Goal: Task Accomplishment & Management: Manage account settings

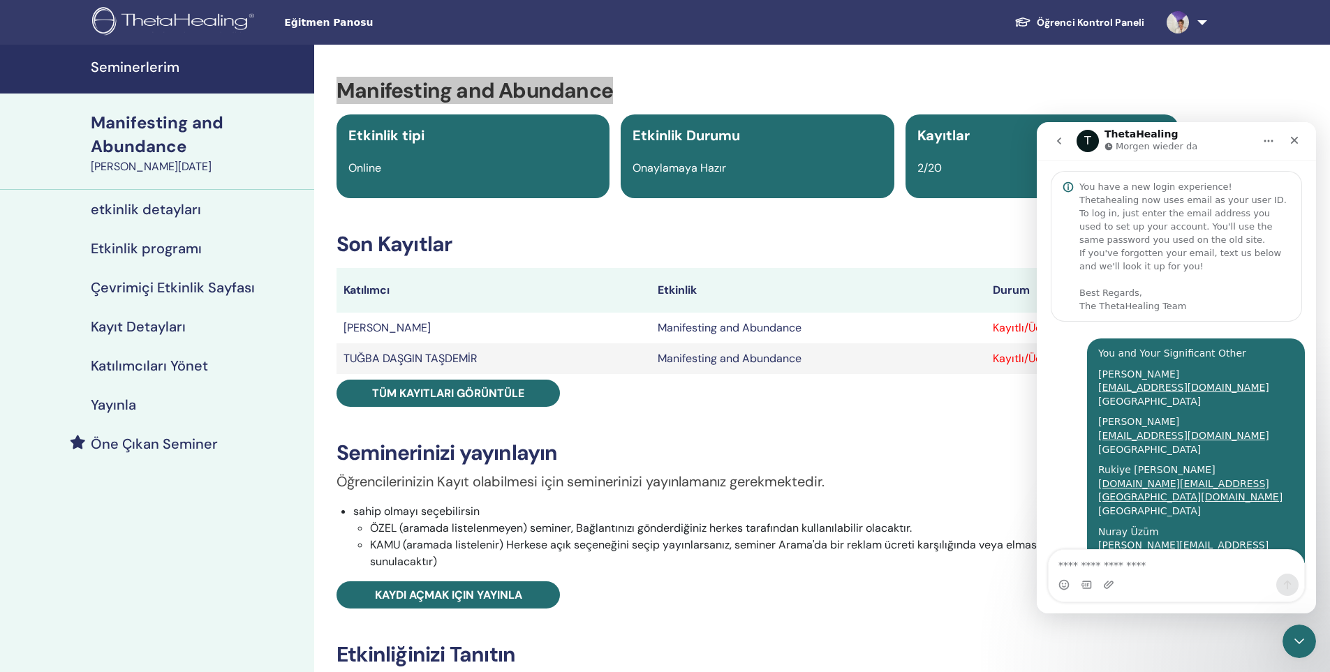
scroll to position [400, 0]
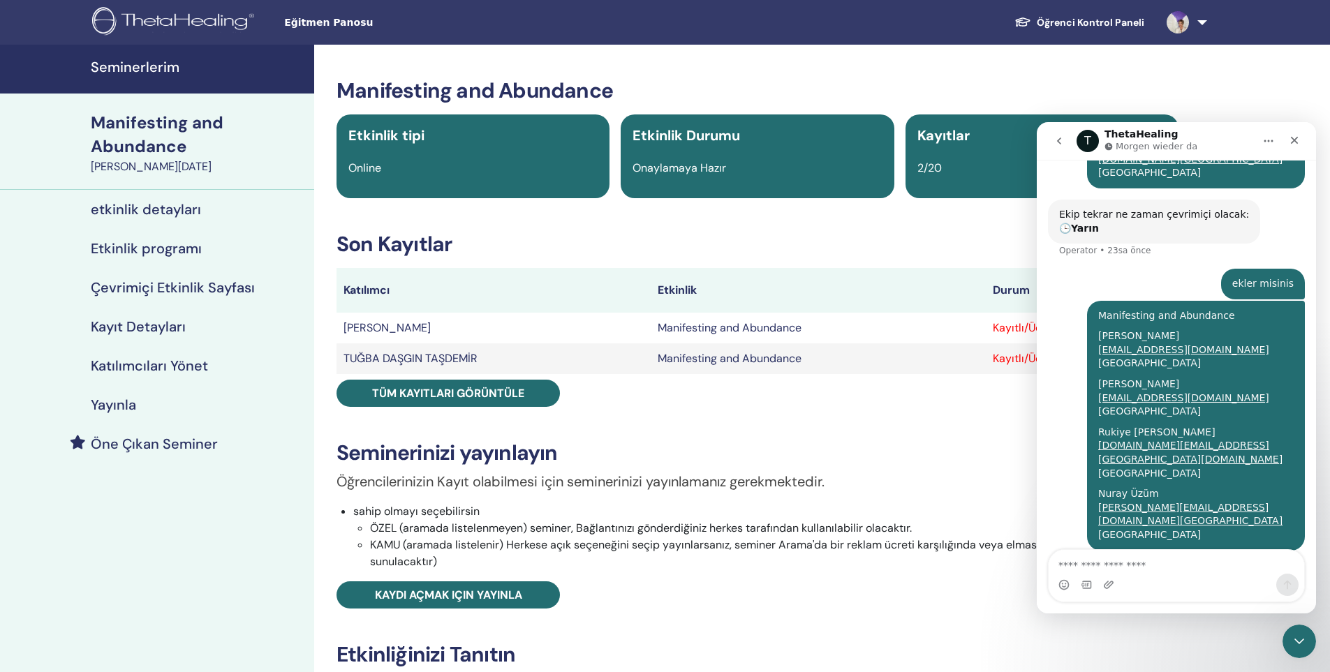
click at [901, 415] on div "Manifesting and Abundance Etkinlik tipi Online Etkinlik Durumu Onaylamaya Hazır…" at bounding box center [758, 487] width 870 height 818
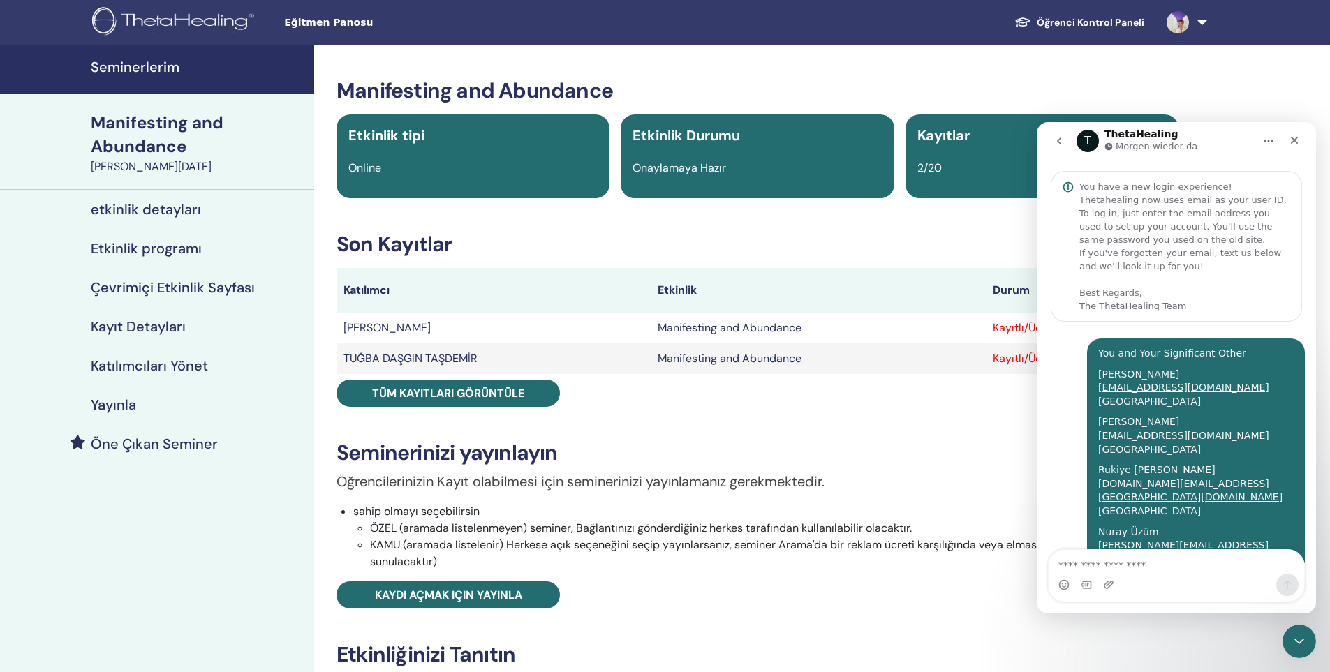
scroll to position [400, 0]
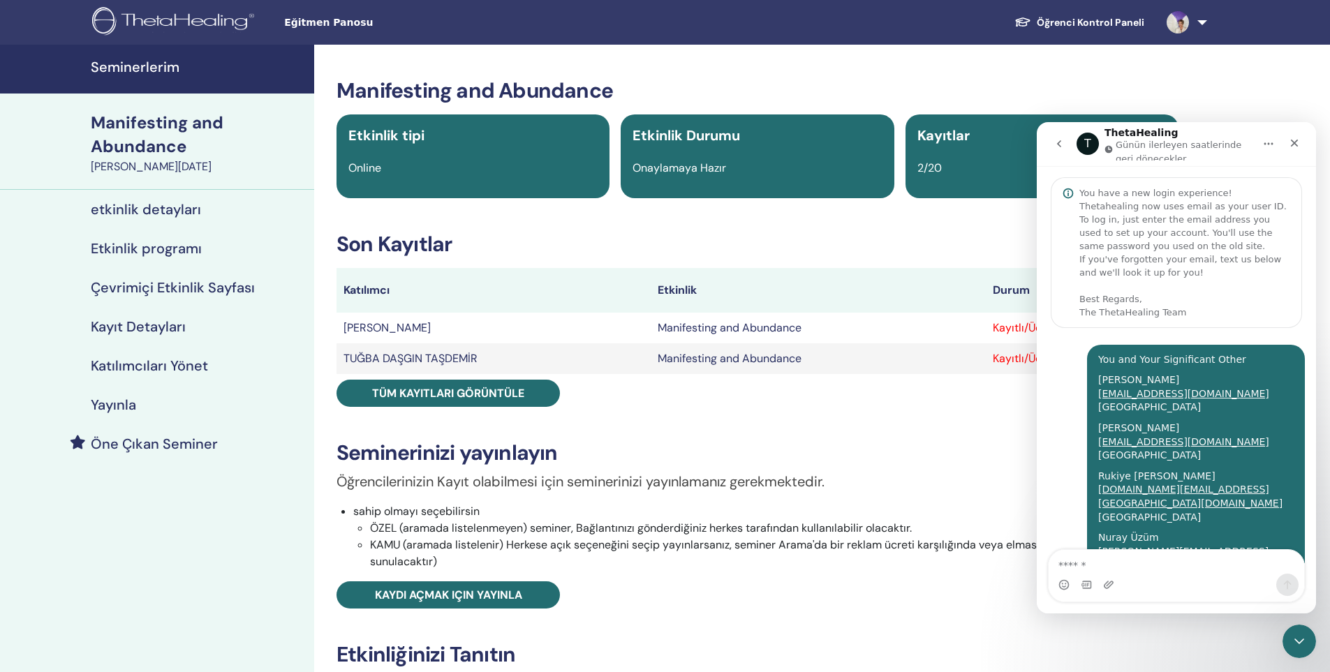
scroll to position [406, 0]
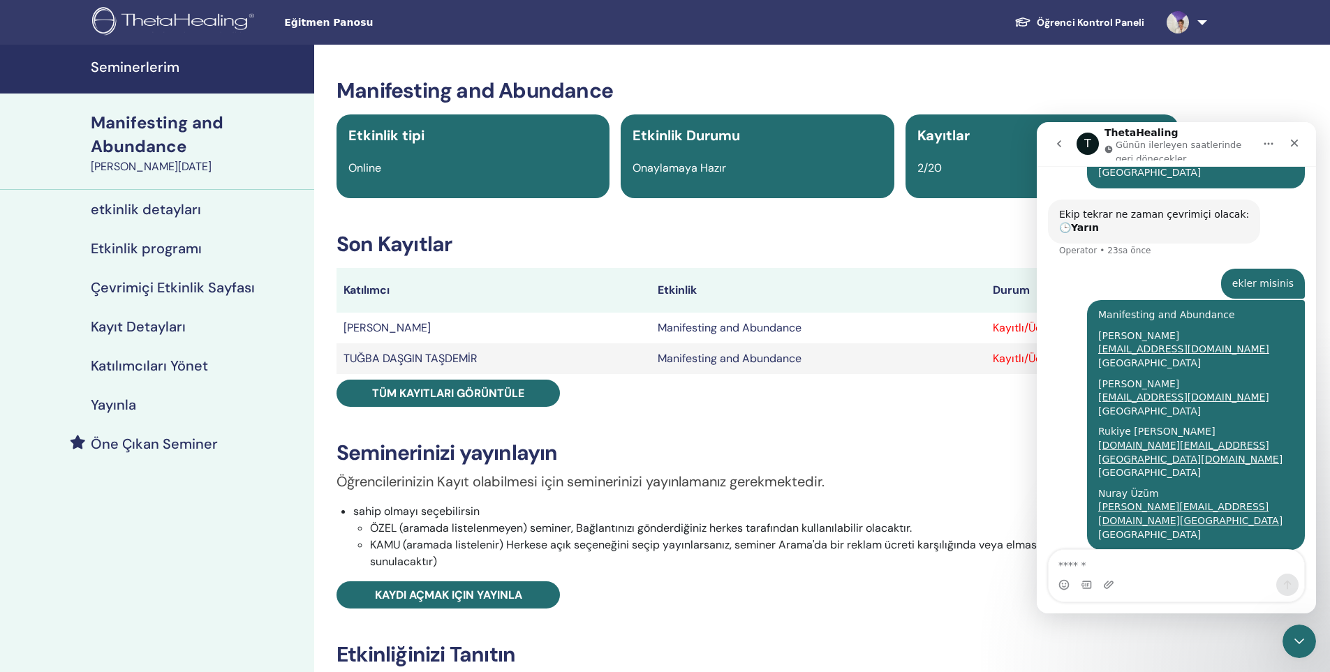
click at [956, 462] on h3 "Seminerinizi yayınlayın" at bounding box center [758, 453] width 842 height 25
click at [1054, 148] on icon "go back" at bounding box center [1059, 143] width 11 height 11
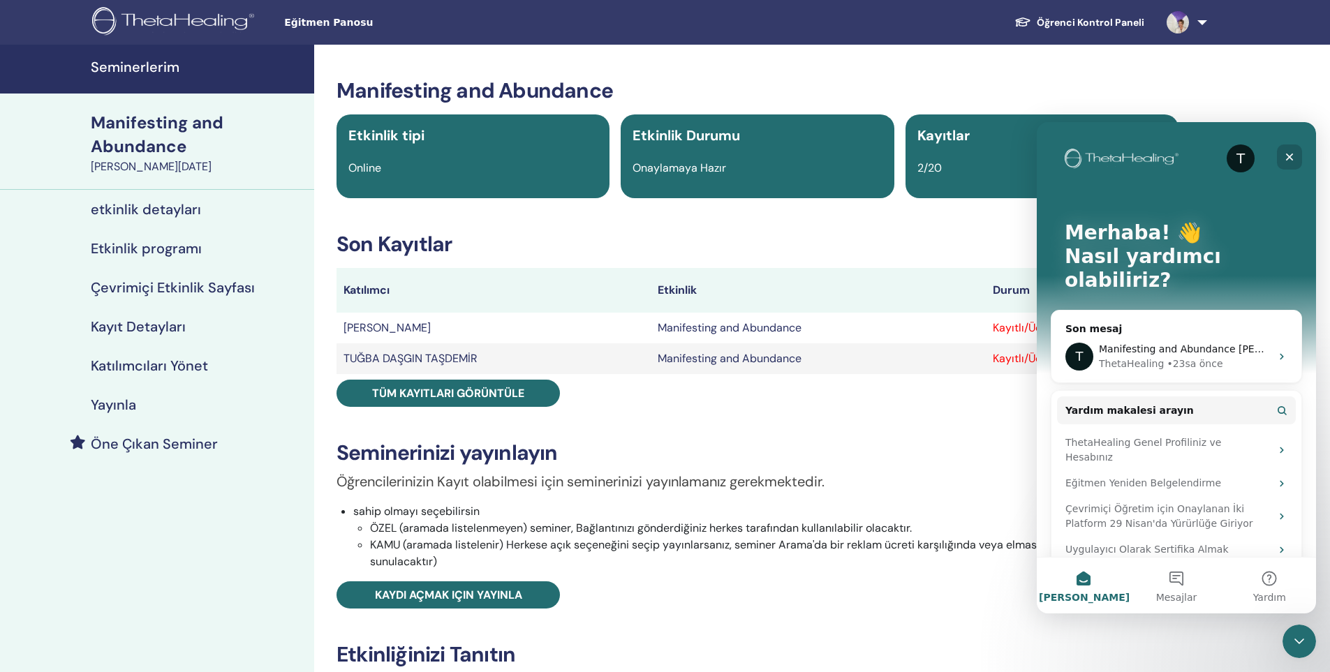
click at [1287, 156] on icon "Kapat" at bounding box center [1289, 157] width 11 height 11
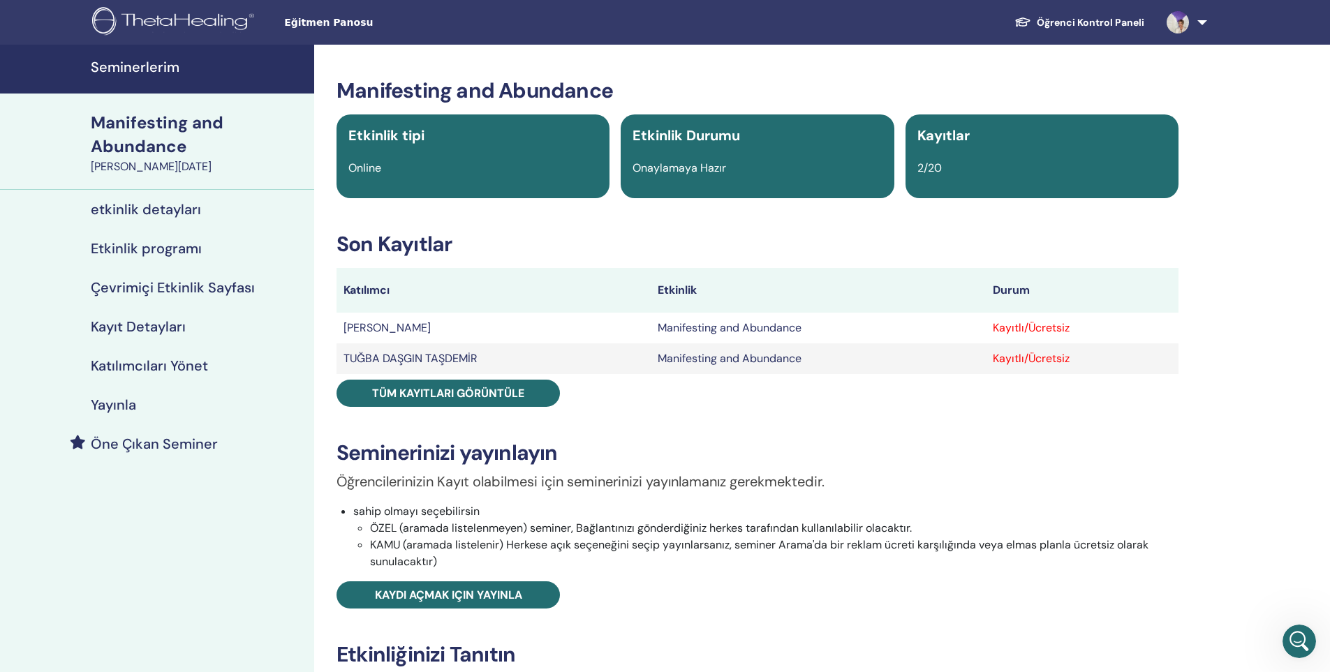
click at [562, 367] on td "TUĞBA DAŞGIN TAŞDEMİR" at bounding box center [494, 359] width 314 height 31
click at [1039, 355] on div "Kayıtlı/Ücretsiz" at bounding box center [1082, 358] width 179 height 17
click at [131, 66] on h4 "Seminerlerim" at bounding box center [198, 67] width 215 height 17
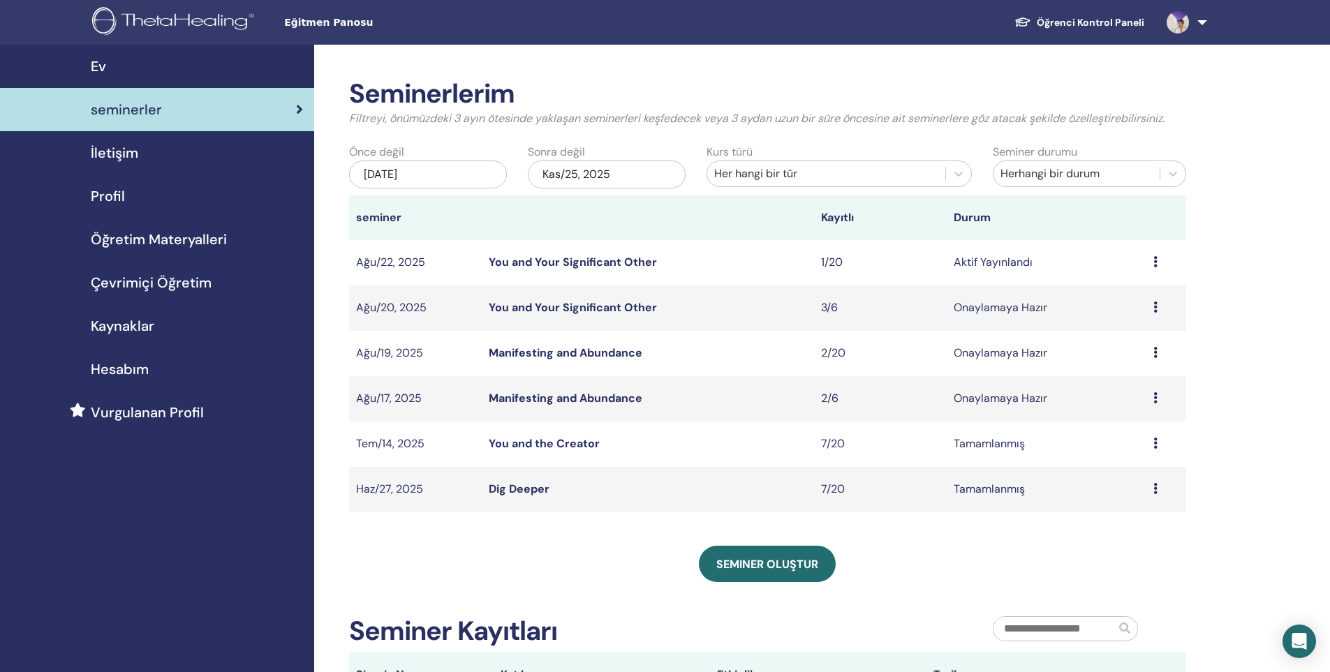
click at [1160, 351] on div "Ön izleme Düzenlemek katılımcılar İptal" at bounding box center [1166, 353] width 26 height 17
click at [1130, 359] on link "Ön izleme" at bounding box center [1120, 362] width 50 height 15
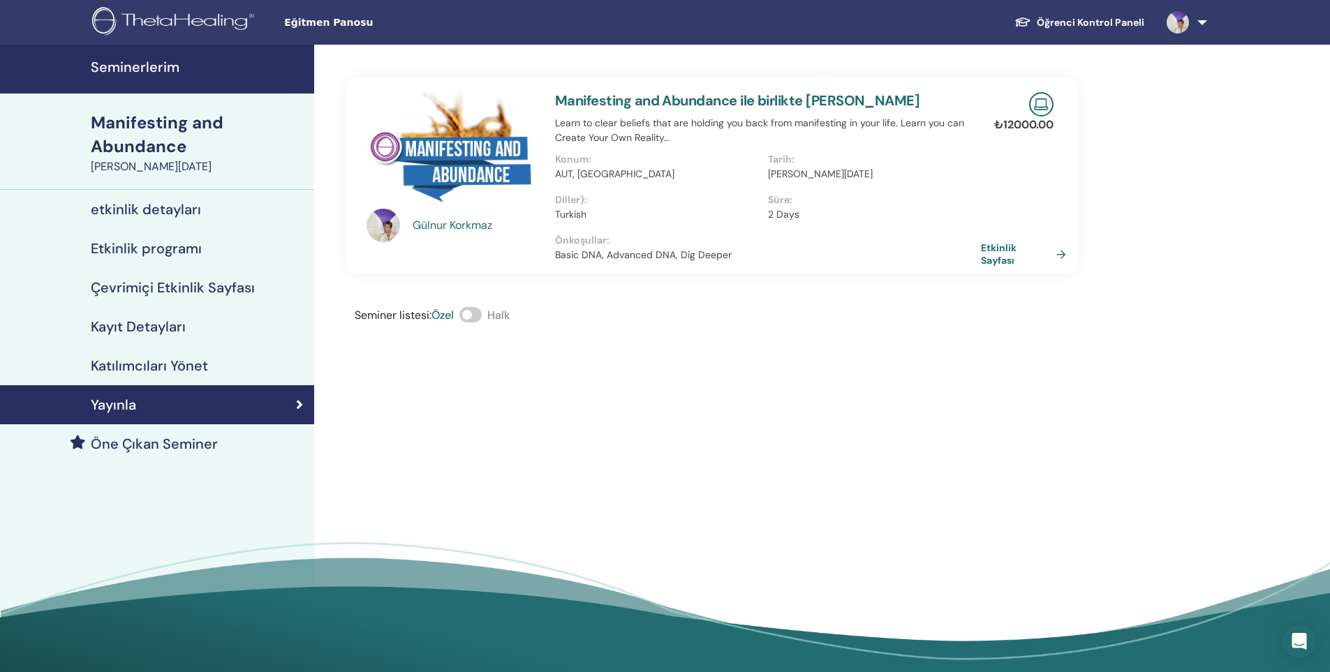
click at [157, 323] on h4 "Kayıt Detayları" at bounding box center [138, 326] width 95 height 17
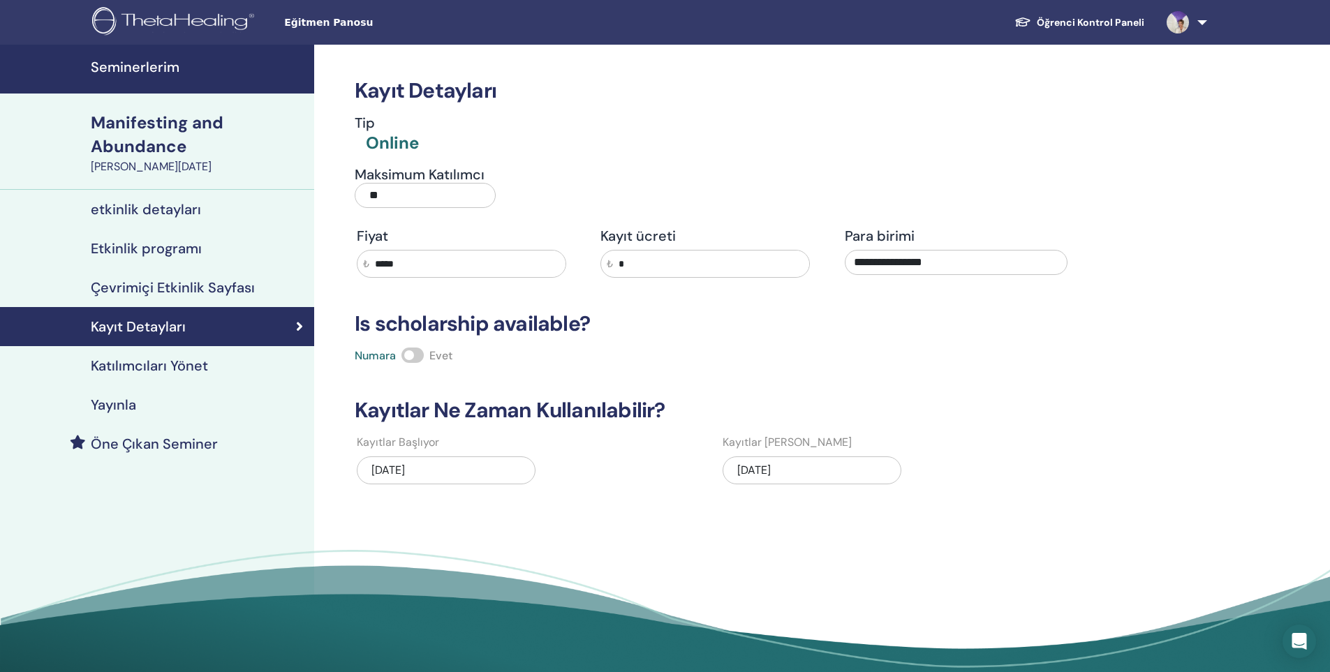
click at [171, 366] on h4 "Katılımcıları Yönet" at bounding box center [149, 365] width 117 height 17
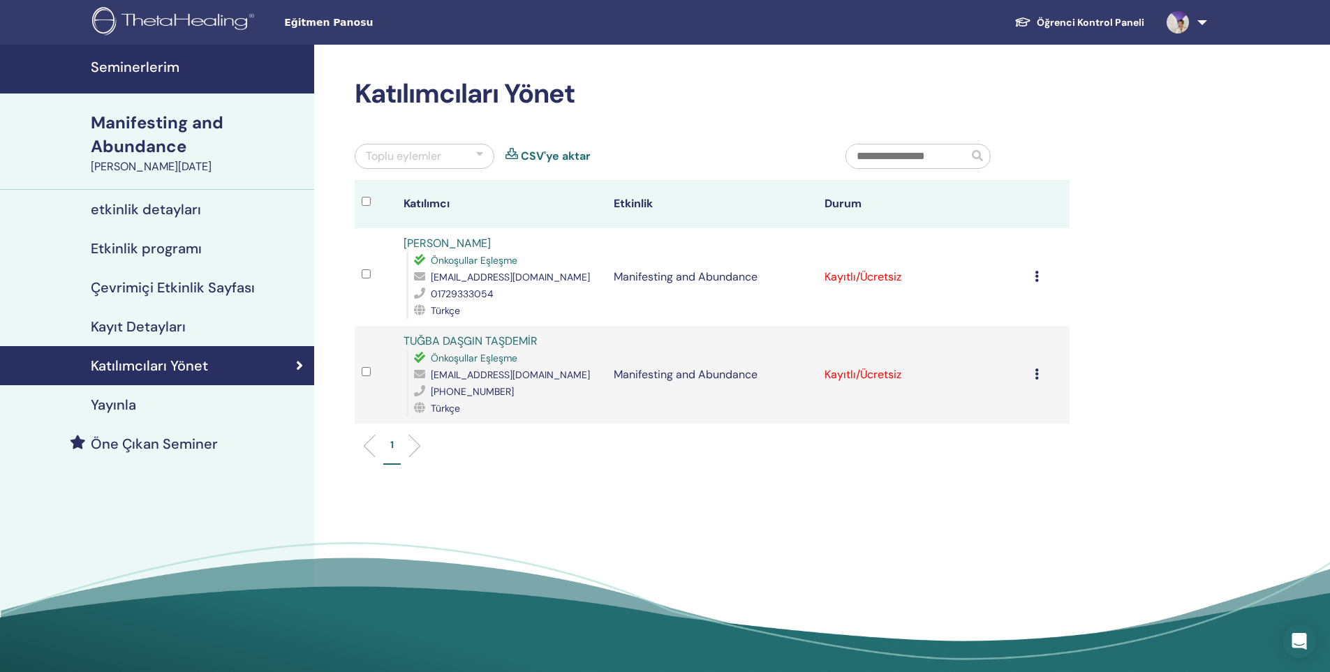
click at [1038, 379] on icon at bounding box center [1037, 374] width 4 height 11
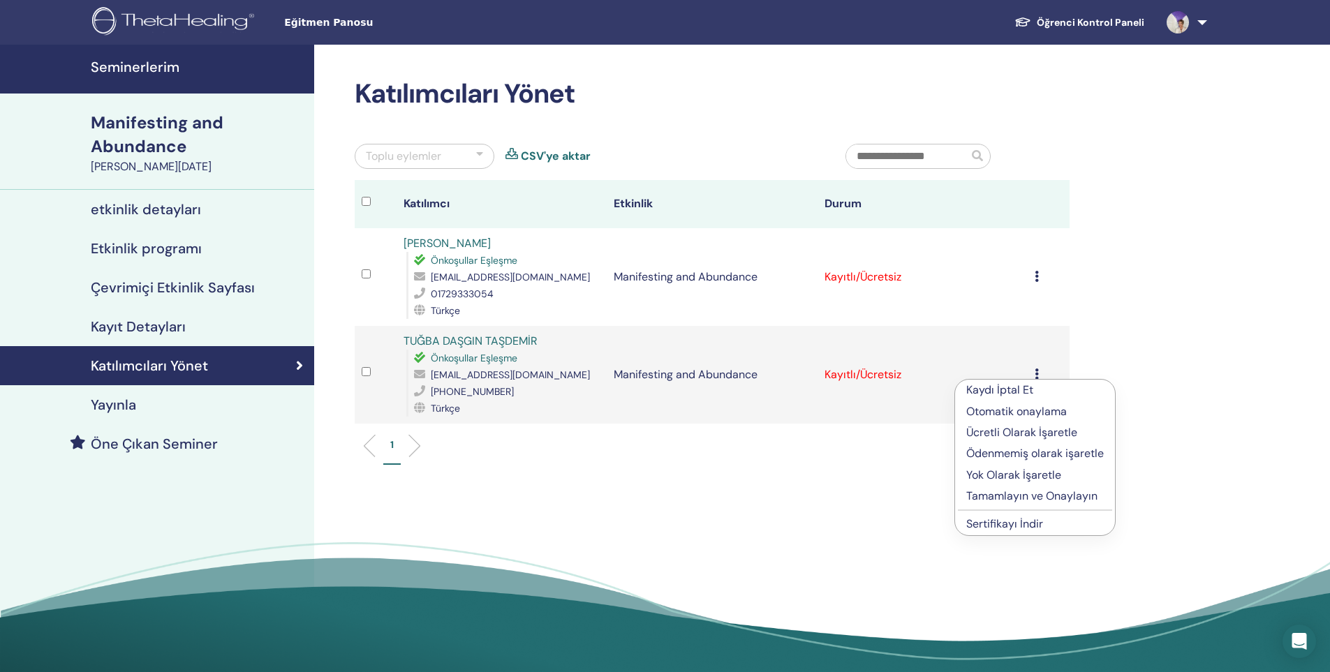
click at [1025, 529] on link "Sertifikayı İndir" at bounding box center [1004, 524] width 77 height 15
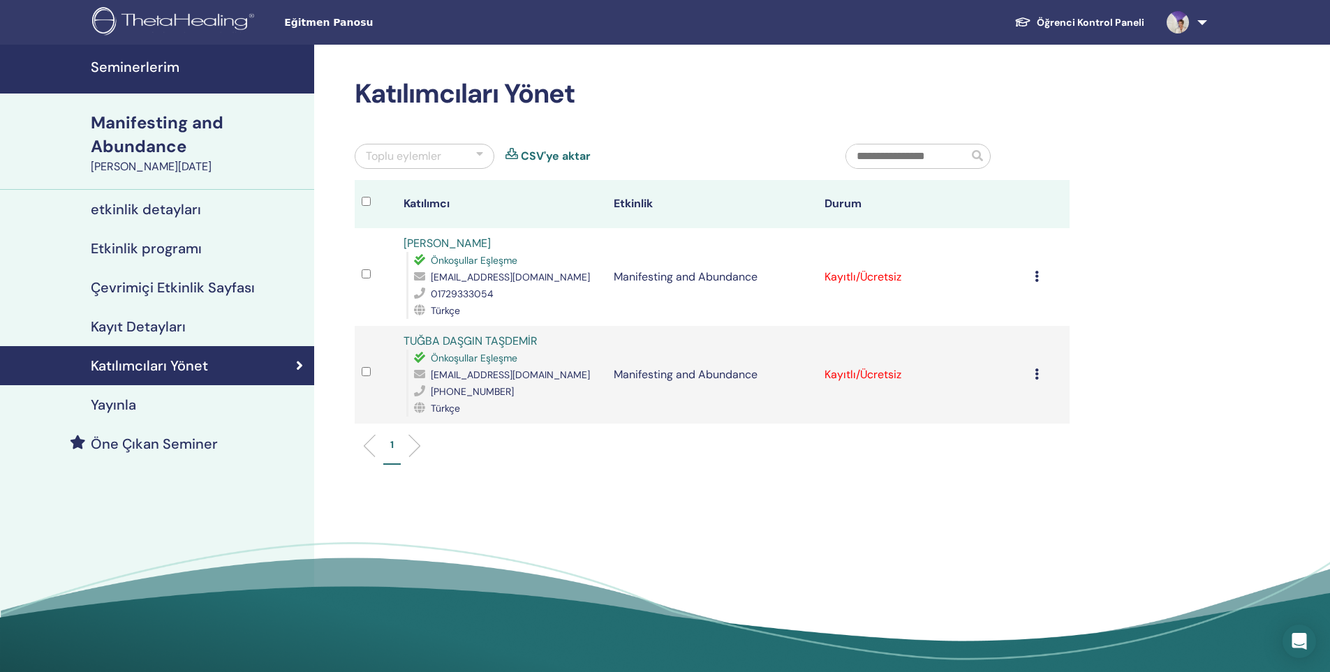
click at [1033, 275] on td "Kaydı İptal Et Otomatik onaylama Ücretli Olarak İşaretle Ödenmemiş olarak işare…" at bounding box center [1049, 277] width 42 height 98
click at [1038, 276] on icon at bounding box center [1037, 276] width 4 height 11
click at [1177, 267] on div "Katılımcıları Yönet Toplu eylemler CSV'ye aktar Katılımcı Etkinlik Durum Gülcan…" at bounding box center [757, 363] width 887 height 637
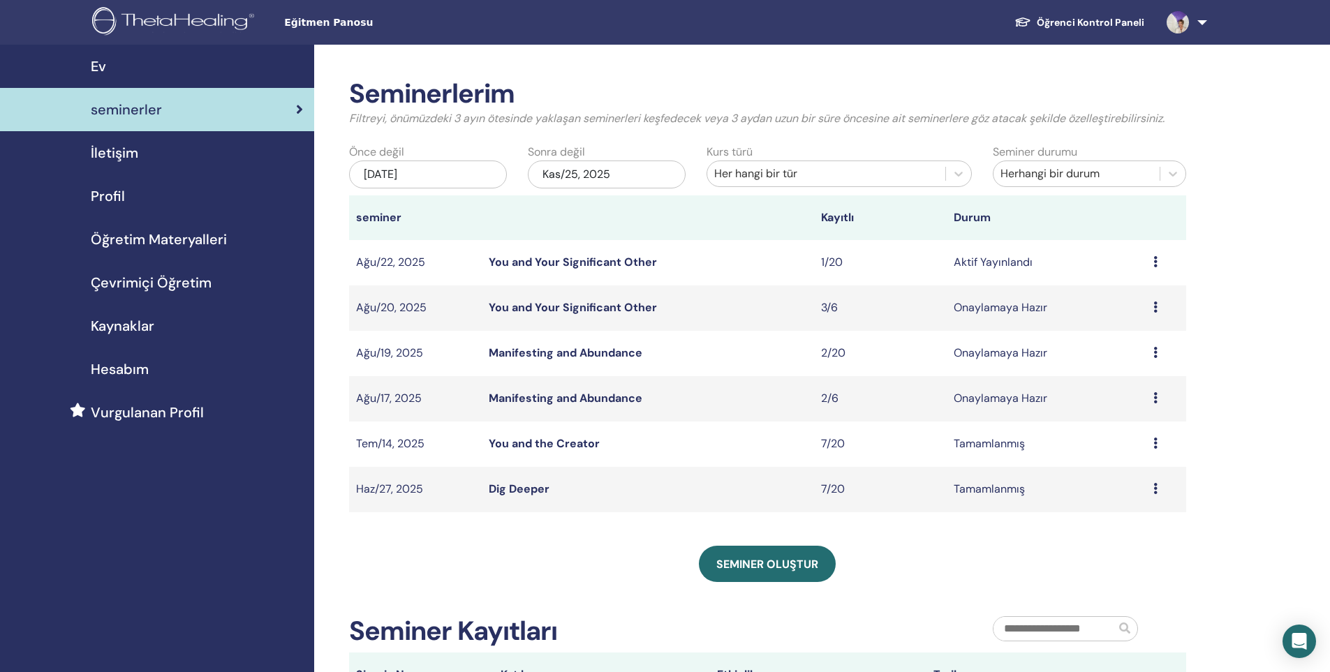
click at [563, 263] on link "You and Your Significant Other" at bounding box center [573, 262] width 168 height 15
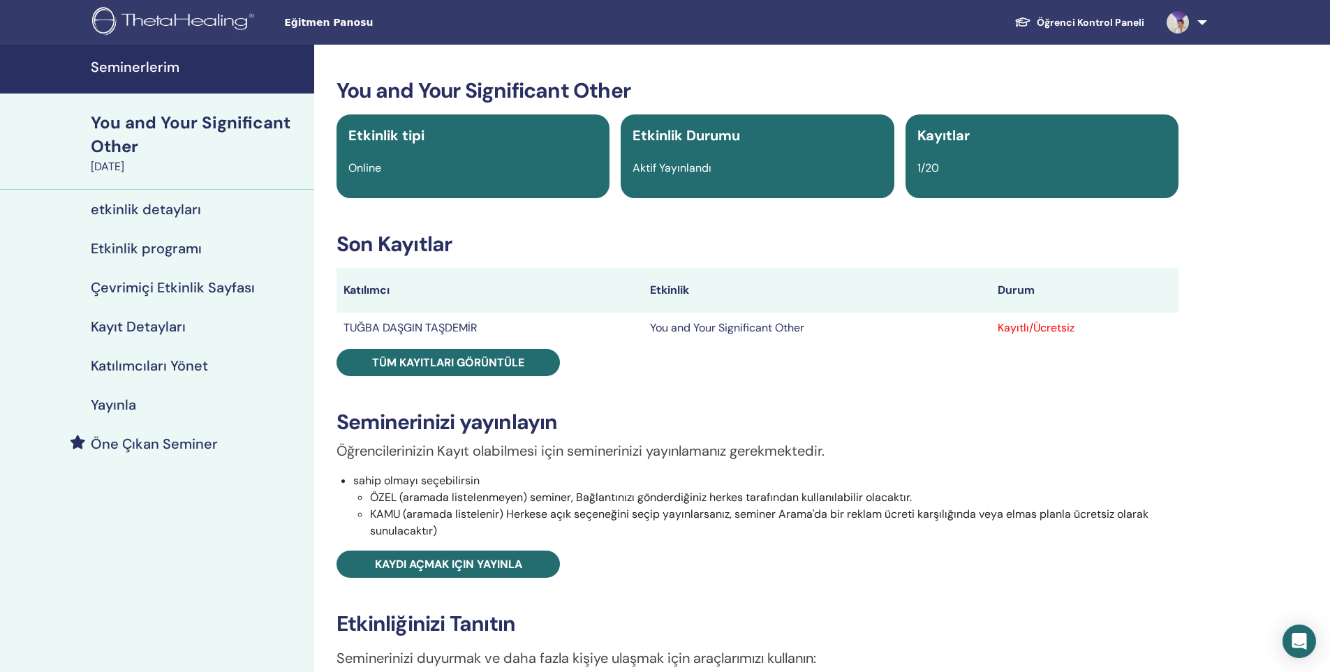
click at [463, 327] on td "TUĞBA DAŞGIN TAŞDEMİR" at bounding box center [490, 328] width 307 height 31
click at [965, 332] on td "You and Your Significant Other" at bounding box center [817, 328] width 348 height 31
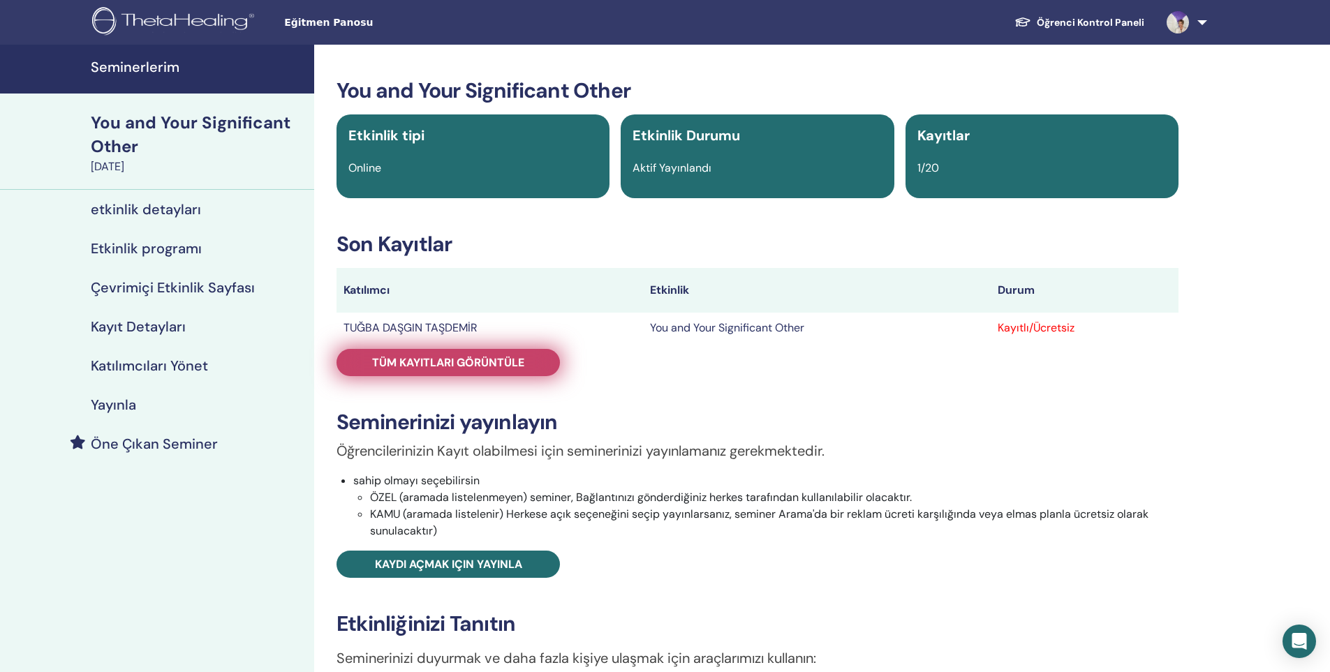
click at [463, 364] on span "Tüm kayıtları görüntüle" at bounding box center [448, 362] width 152 height 15
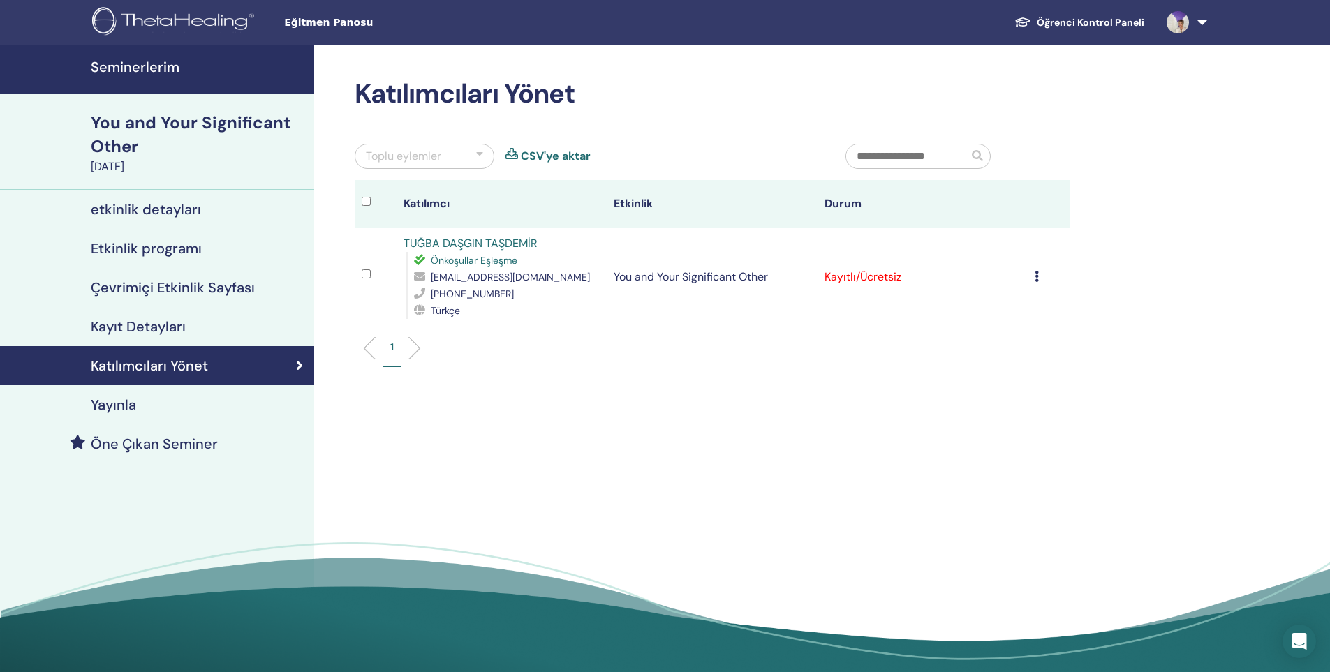
click at [1039, 278] on div "Kaydı İptal Et Otomatik onaylama Ücretli Olarak İşaretle Ödenmemiş olarak işare…" at bounding box center [1049, 277] width 28 height 17
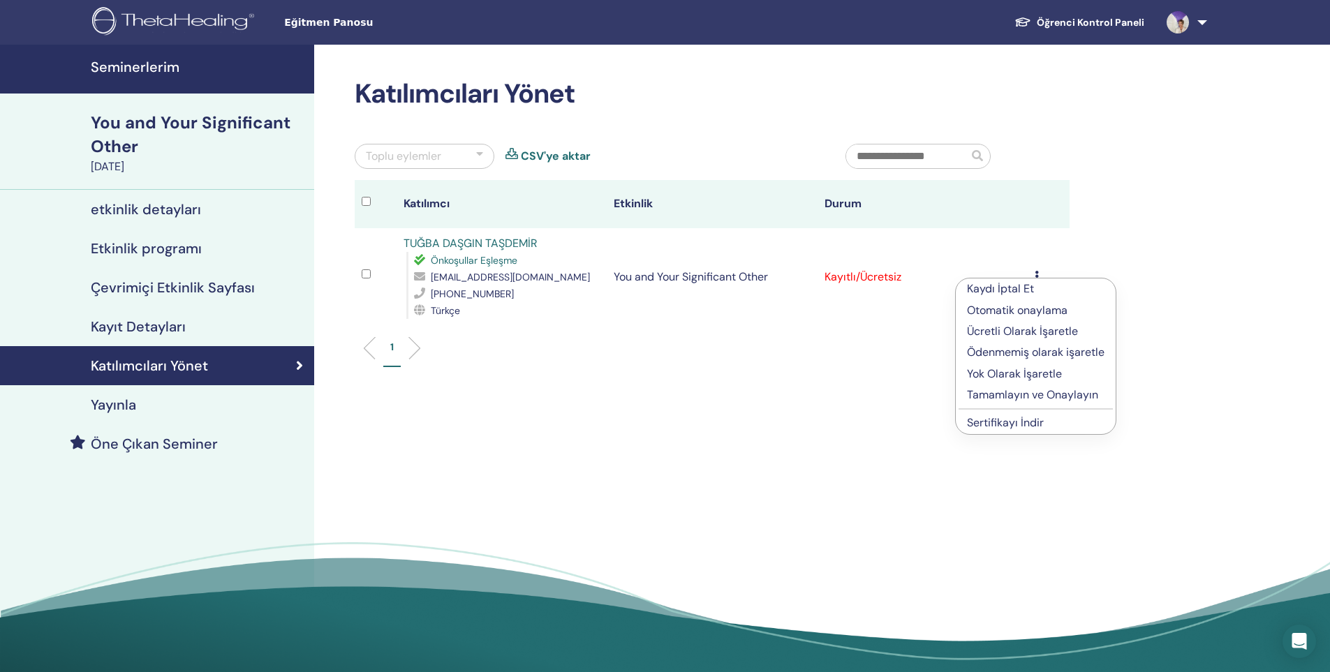
click at [1037, 423] on link "Sertifikayı İndir" at bounding box center [1005, 422] width 77 height 15
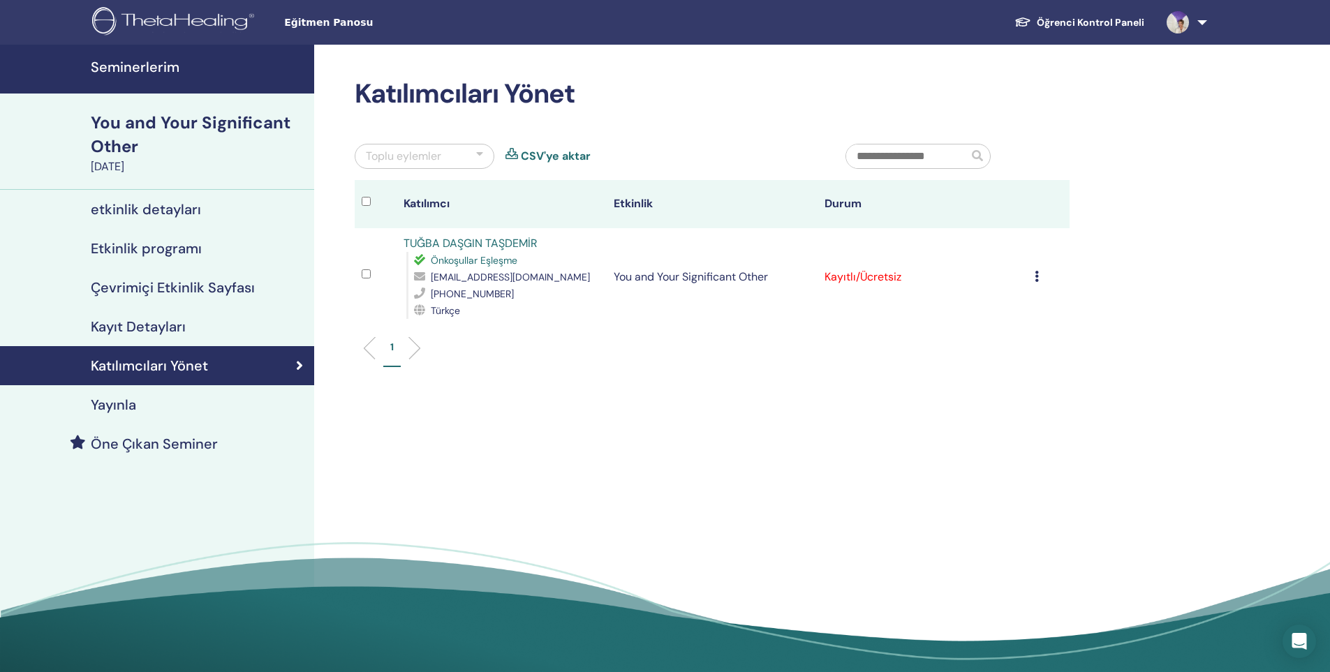
click at [158, 210] on h4 "etkinlik detayları" at bounding box center [146, 209] width 110 height 17
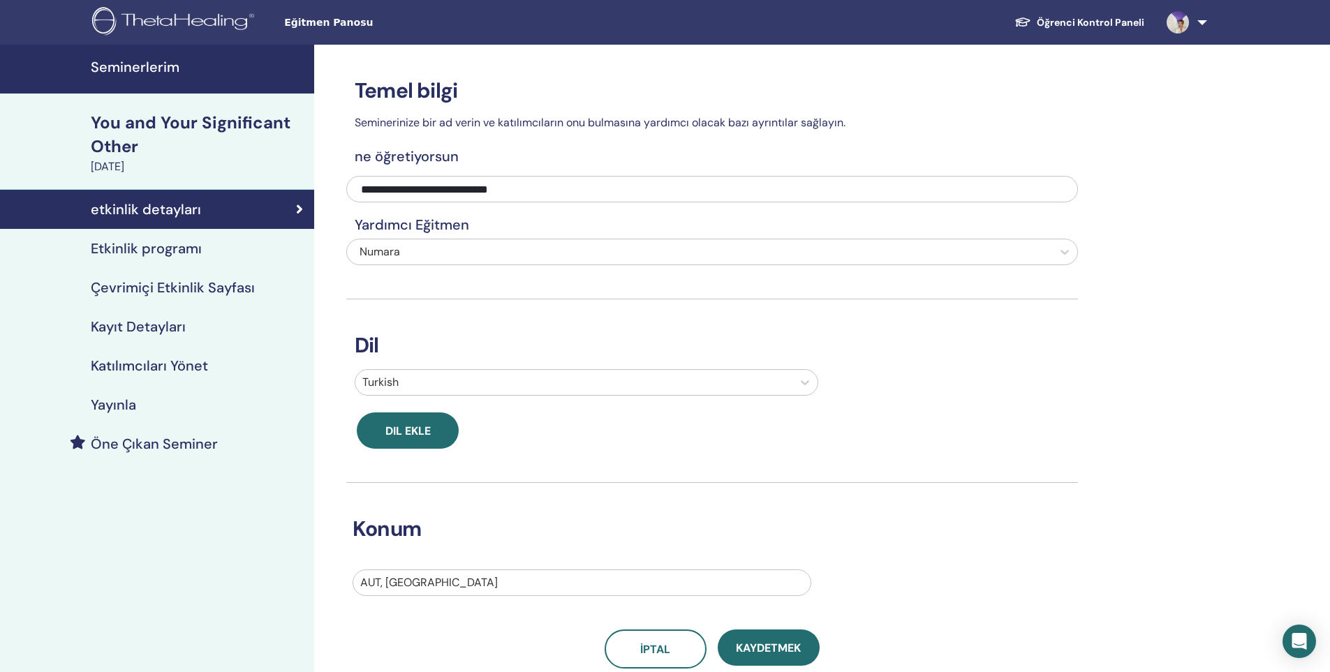
click at [148, 250] on h4 "Etkinlik programı" at bounding box center [146, 248] width 111 height 17
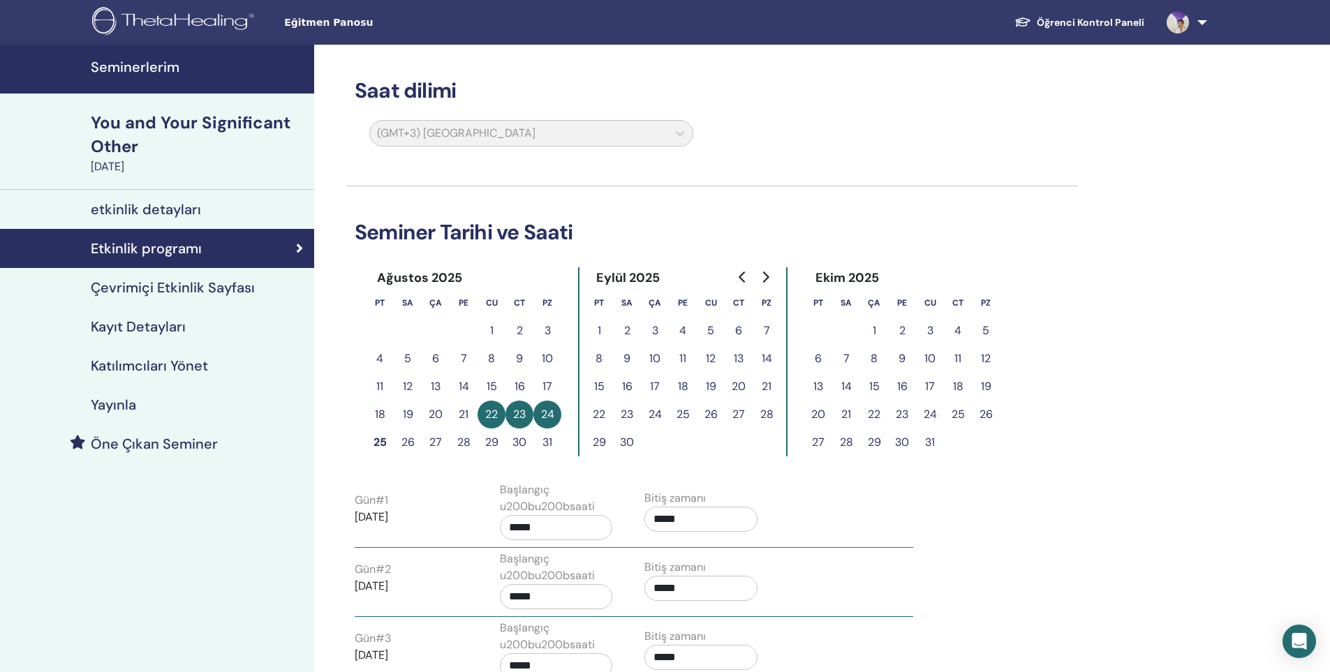
click at [145, 293] on h4 "Çevrimiçi Etkinlik Sayfası" at bounding box center [173, 287] width 164 height 17
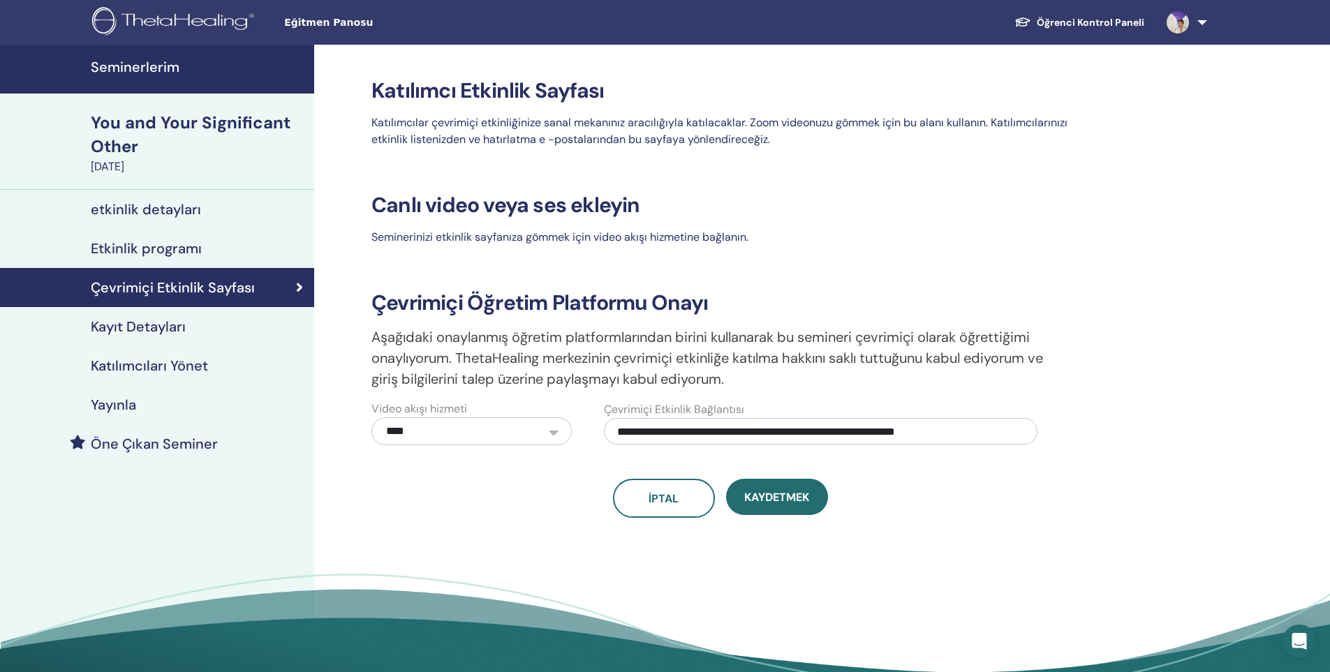
click at [128, 125] on div "You and Your Significant Other" at bounding box center [198, 134] width 215 height 47
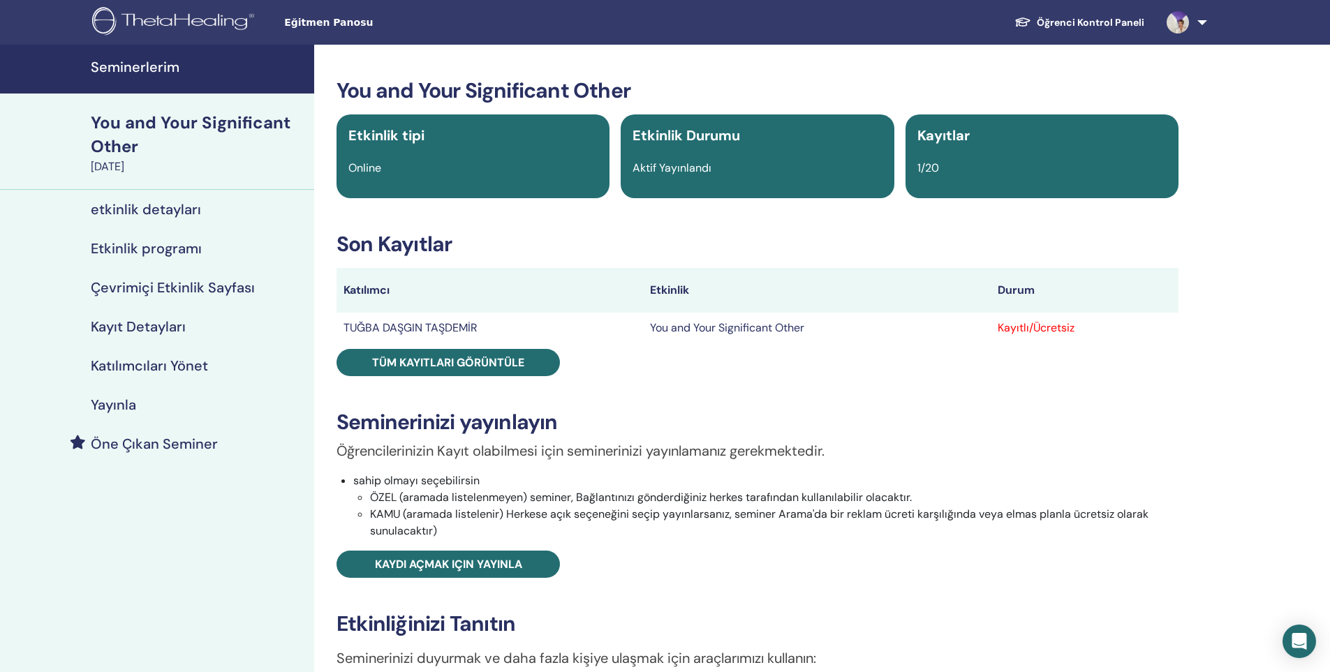
click at [121, 68] on h4 "Seminerlerim" at bounding box center [198, 67] width 215 height 17
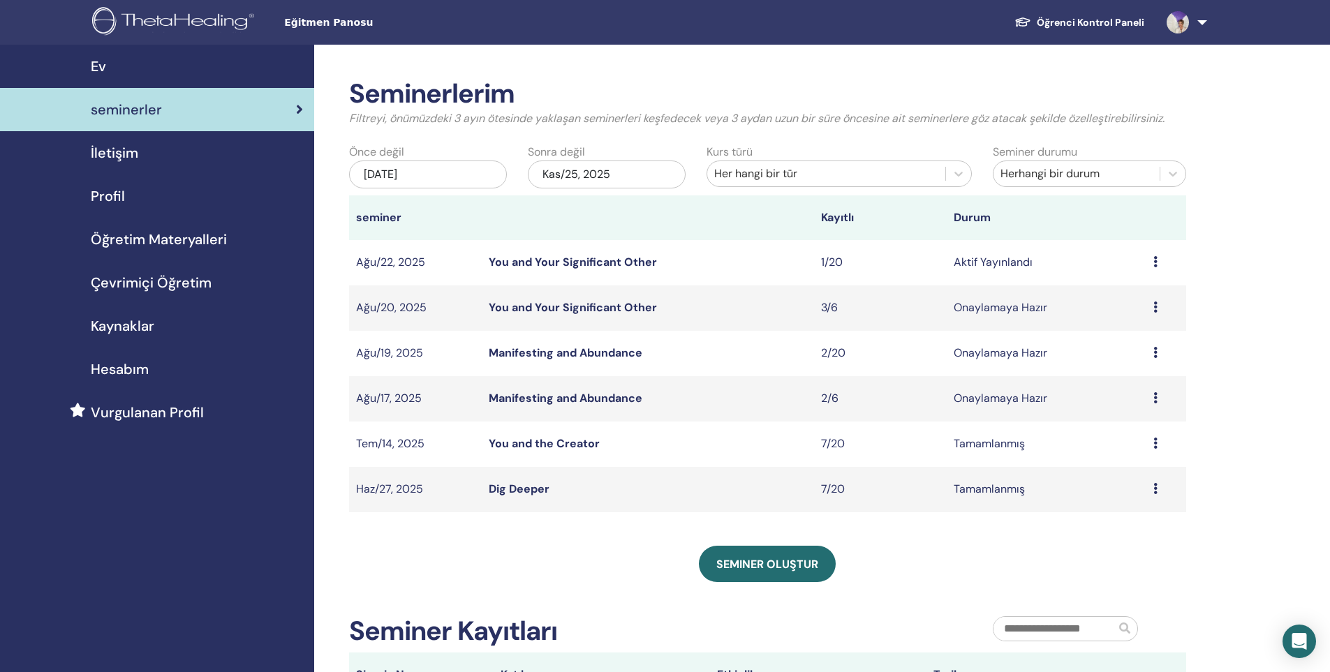
click at [1163, 262] on div "Ön izleme Düzenlemek katılımcılar İptal" at bounding box center [1166, 262] width 26 height 17
click at [1144, 269] on link "Ön izleme" at bounding box center [1123, 272] width 50 height 15
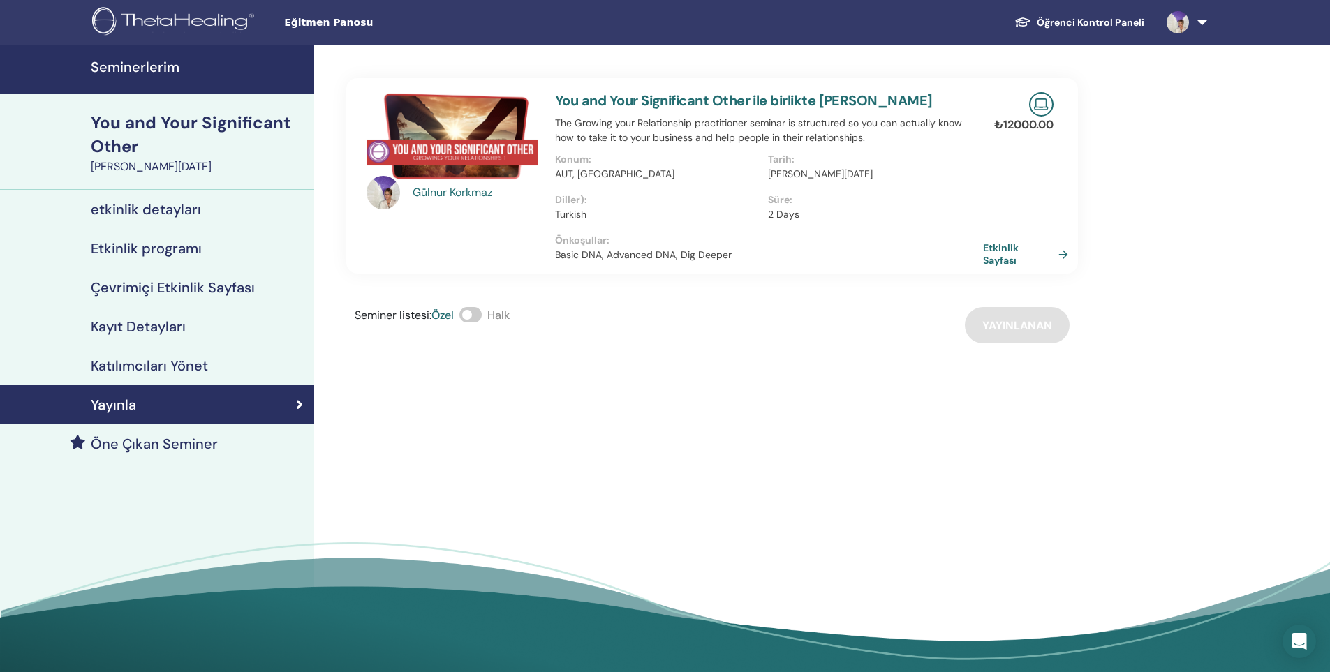
click at [995, 253] on link "Etkinlik Sayfası" at bounding box center [1028, 254] width 91 height 25
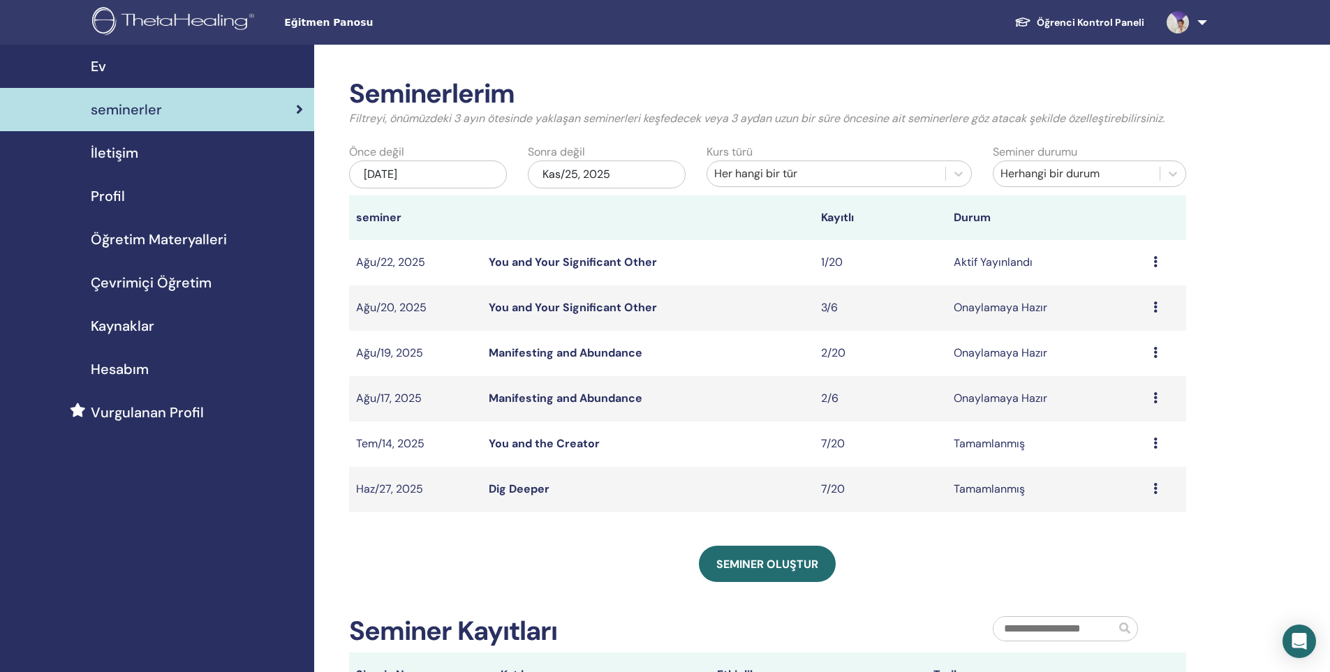
click at [1160, 353] on div "Ön izleme Düzenlemek katılımcılar İptal" at bounding box center [1166, 353] width 26 height 17
click at [1128, 368] on link "Ön izleme" at bounding box center [1120, 364] width 50 height 15
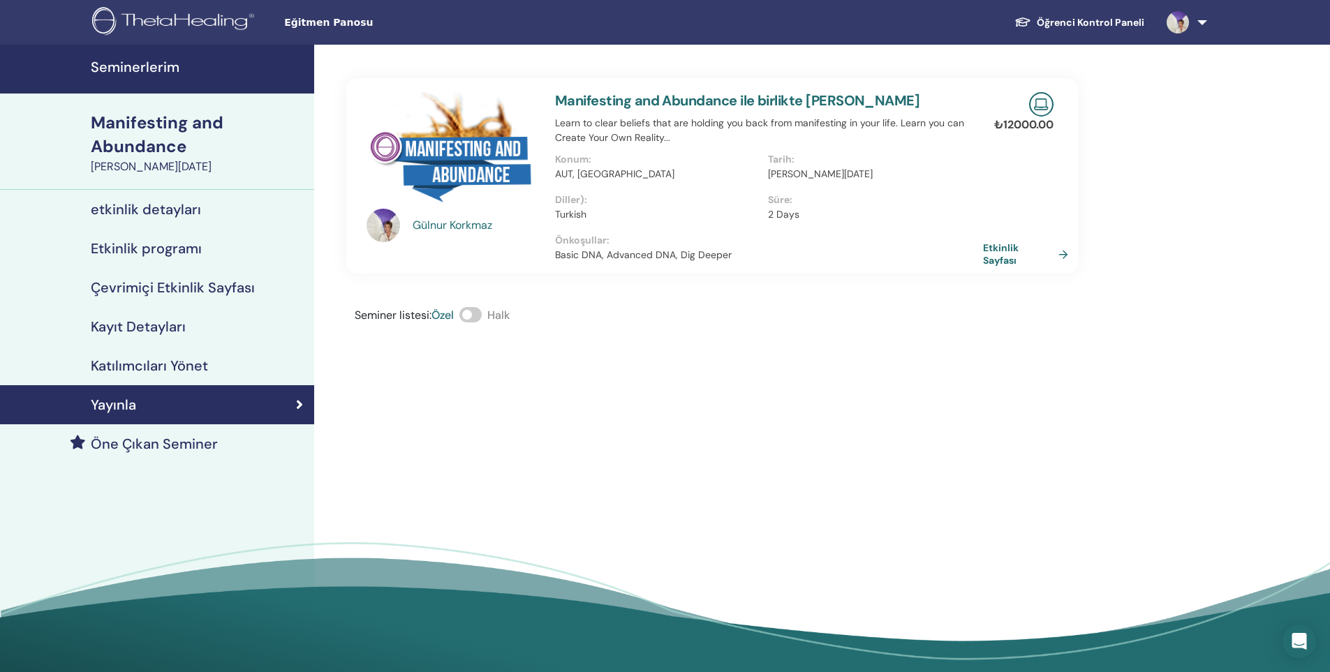
click at [1029, 256] on link "Etkinlik Sayfası" at bounding box center [1028, 254] width 91 height 25
click at [985, 264] on link "Etkinlik Sayfası" at bounding box center [1028, 254] width 91 height 25
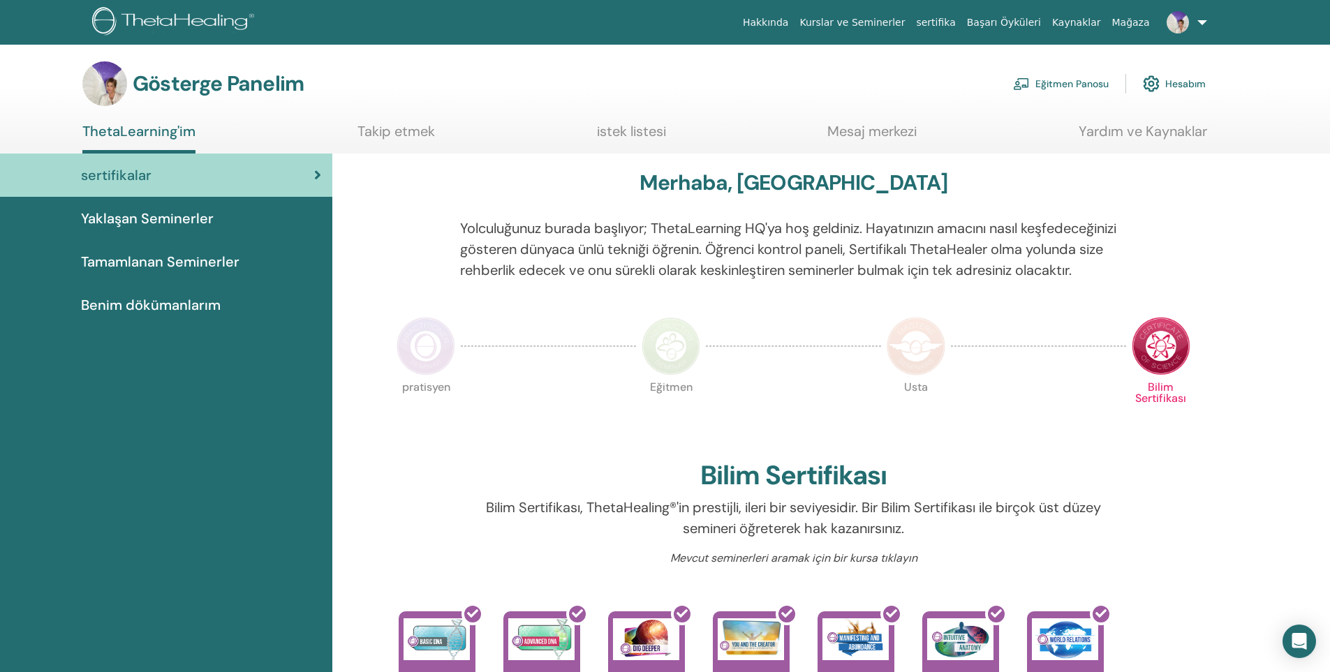
click at [136, 177] on font "sertifikalar" at bounding box center [116, 175] width 71 height 18
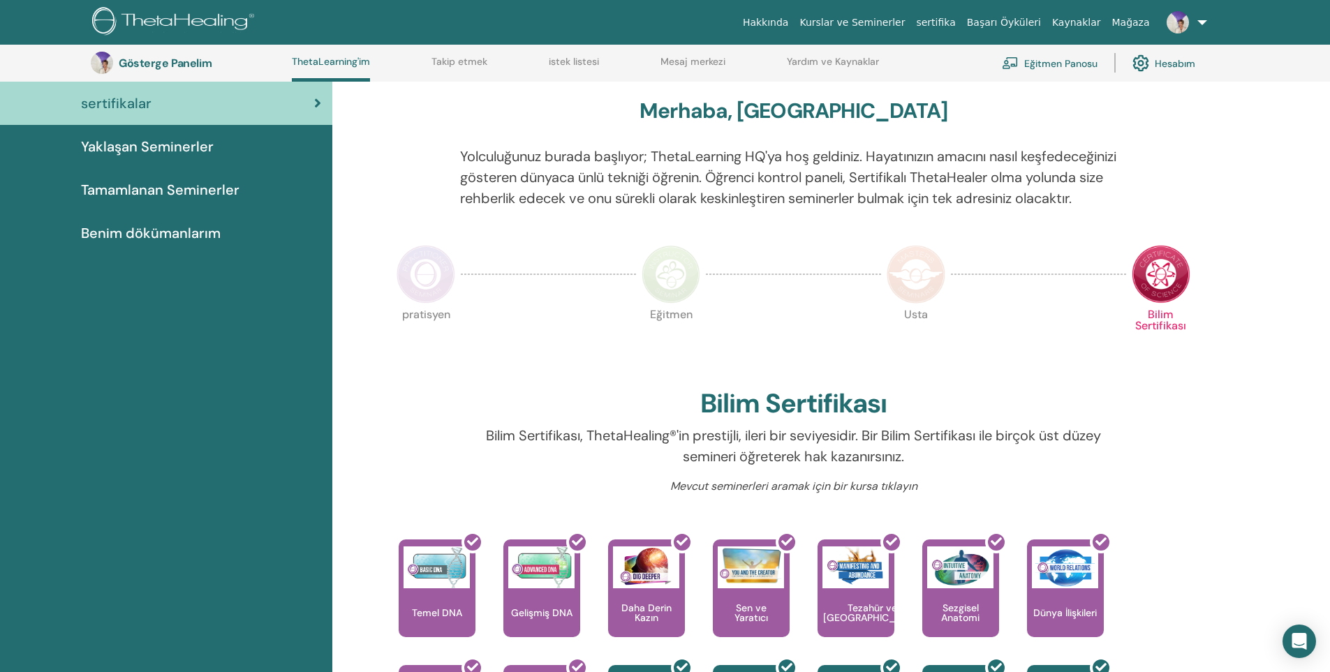
scroll to position [107, 0]
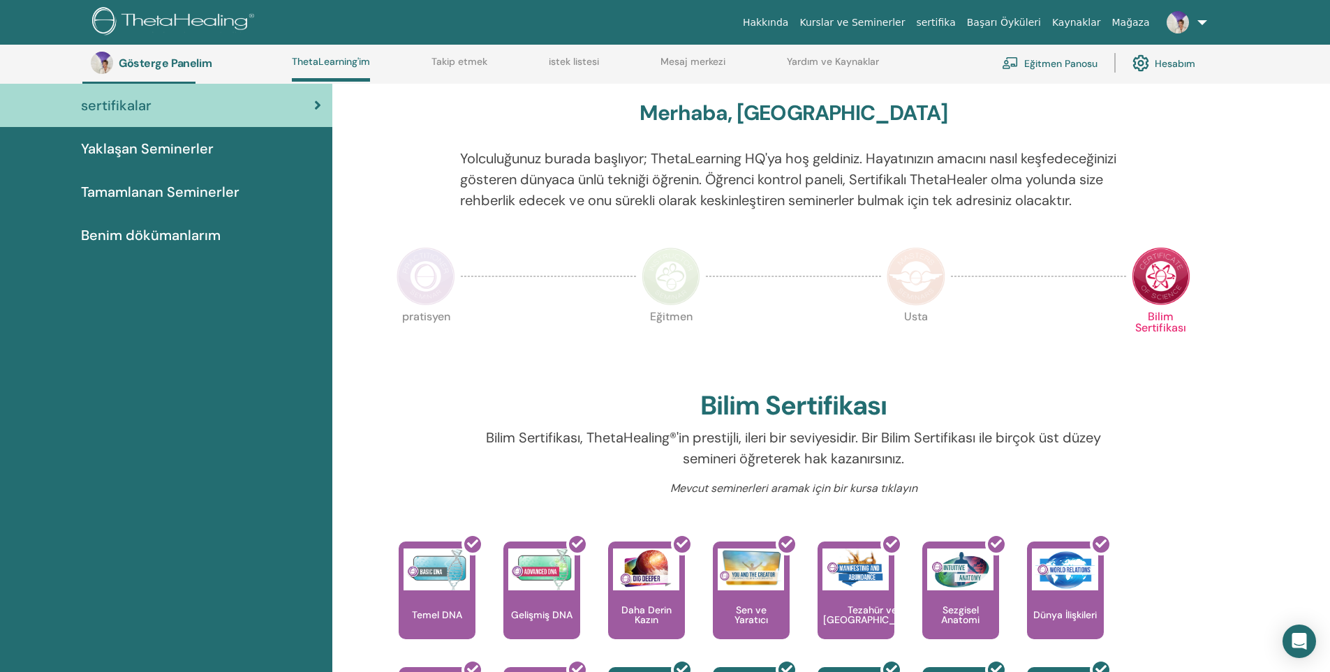
click at [1056, 64] on font "Eğitmen Panosu" at bounding box center [1060, 63] width 73 height 13
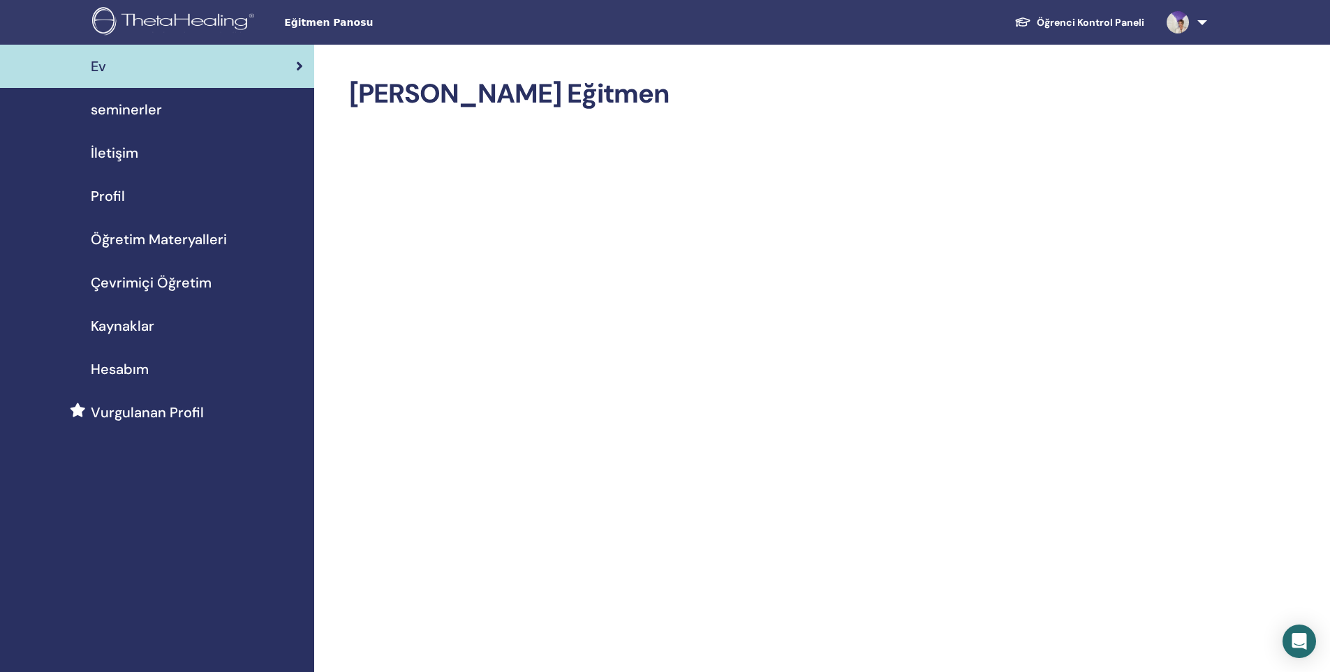
click at [120, 114] on span "seminerler" at bounding box center [126, 109] width 71 height 21
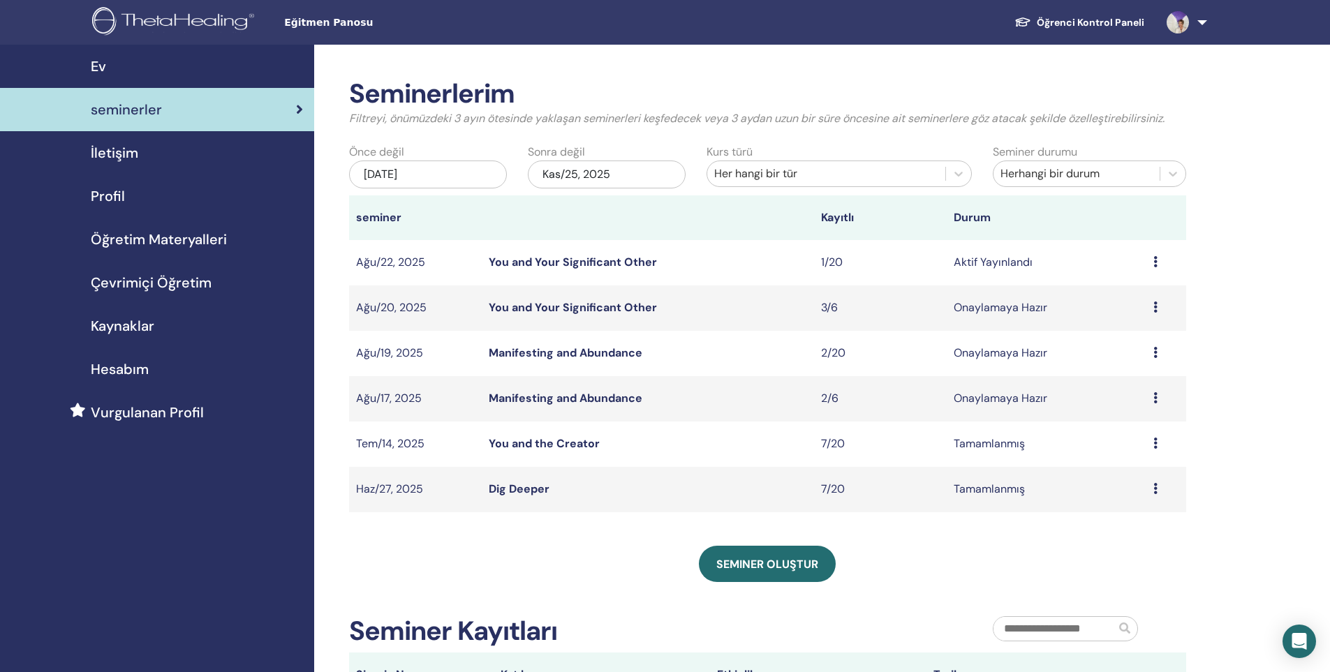
click at [532, 348] on link "Manifesting and Abundance" at bounding box center [566, 353] width 154 height 15
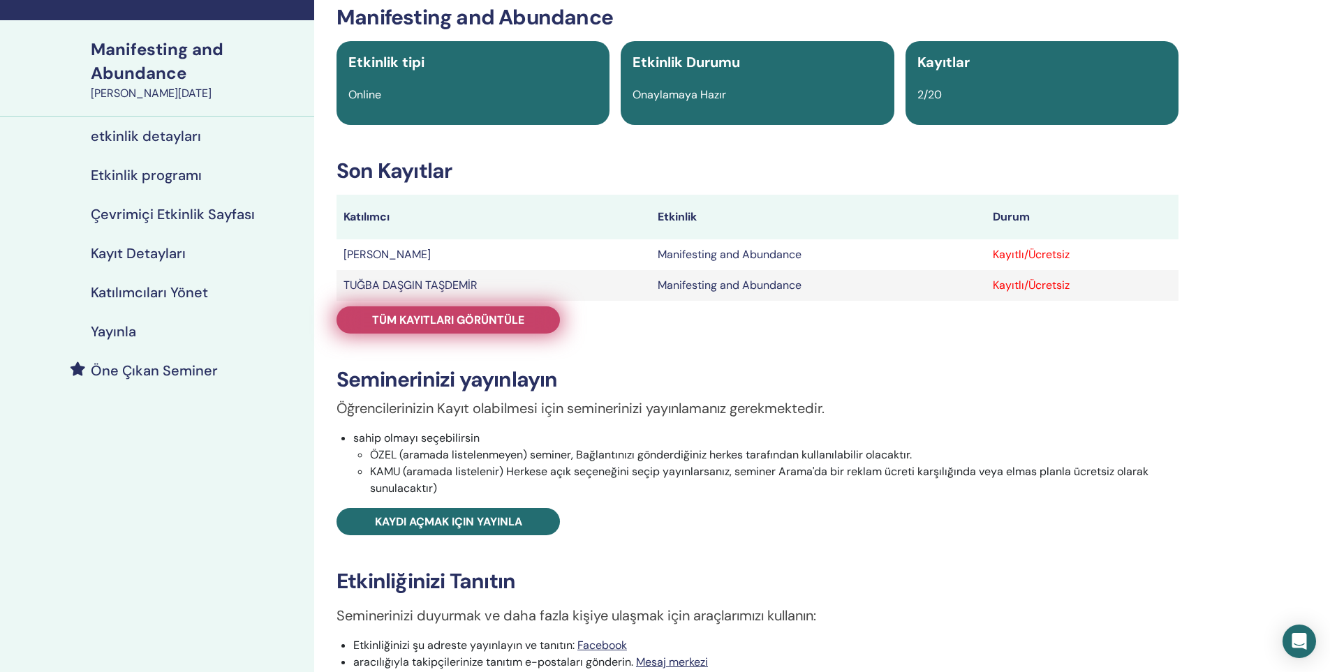
scroll to position [140, 0]
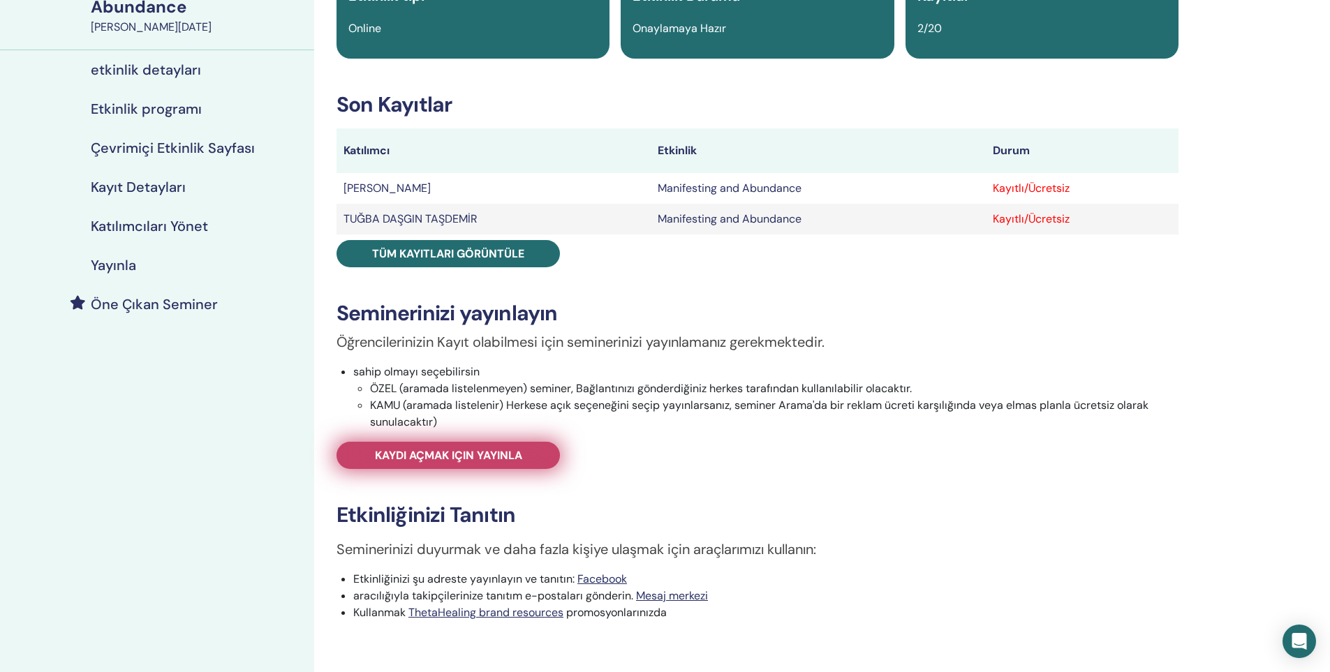
click at [479, 452] on span "Kaydı açmak için yayınla" at bounding box center [448, 455] width 147 height 15
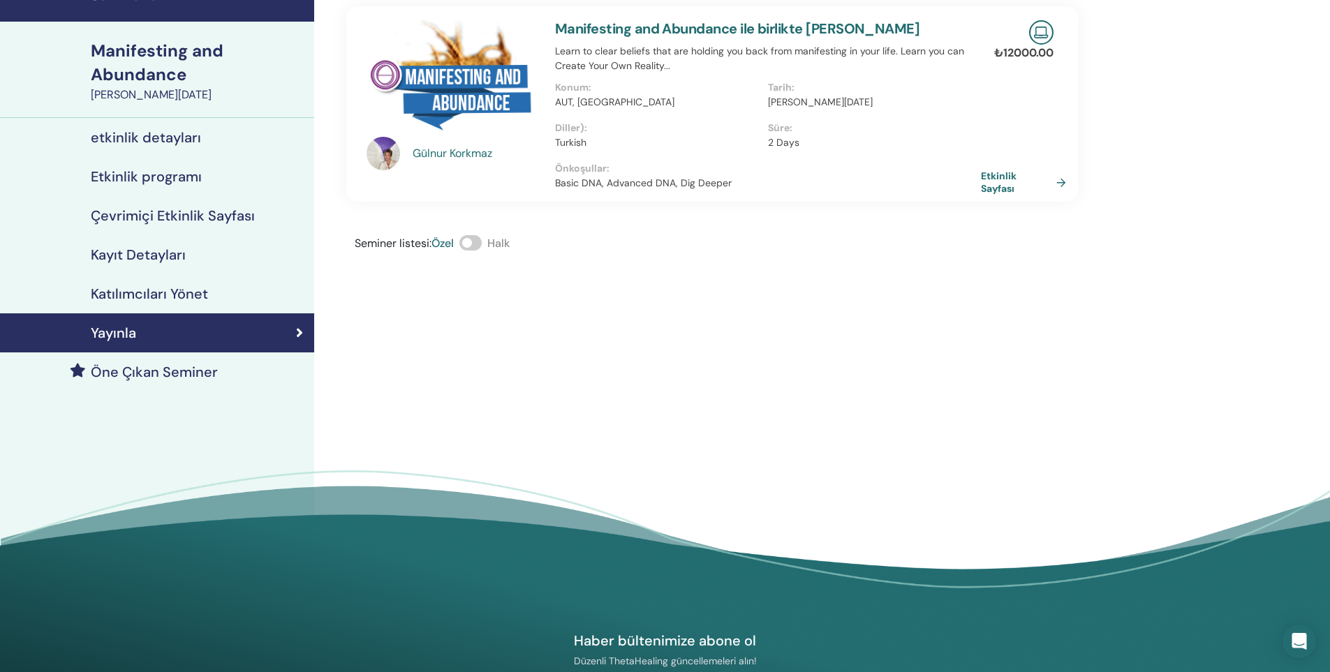
scroll to position [70, 0]
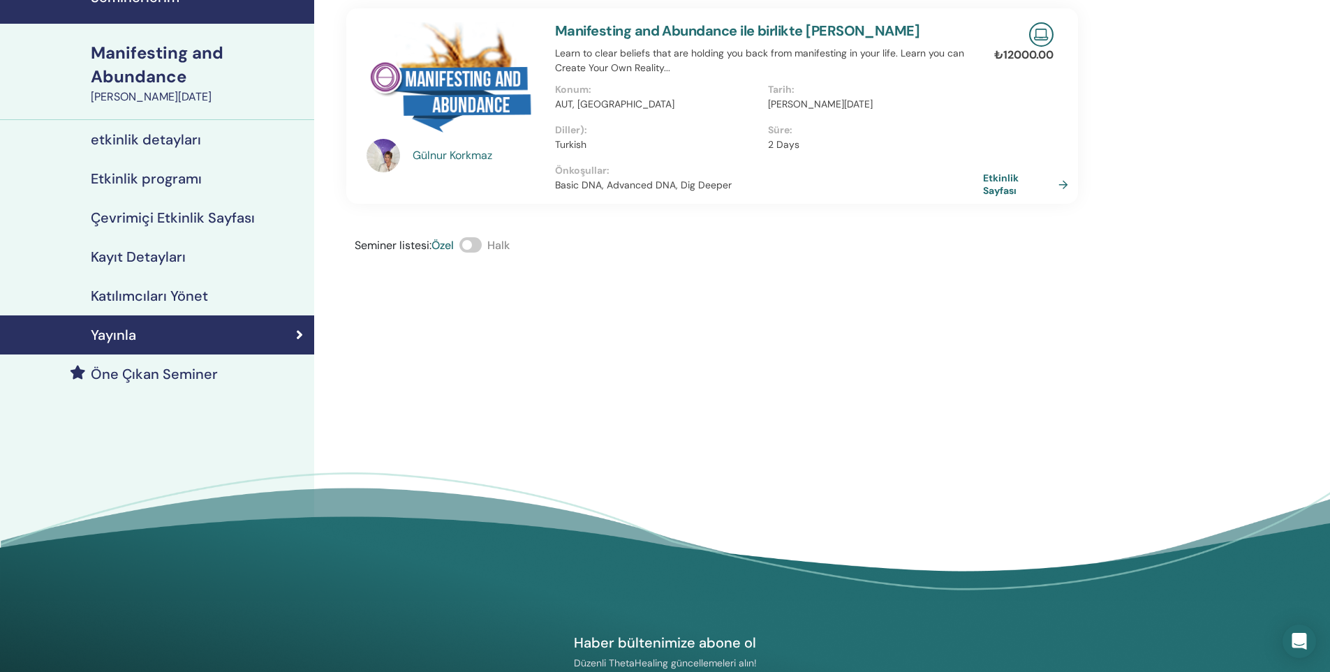
click at [998, 180] on link "Etkinlik Sayfası" at bounding box center [1028, 184] width 91 height 25
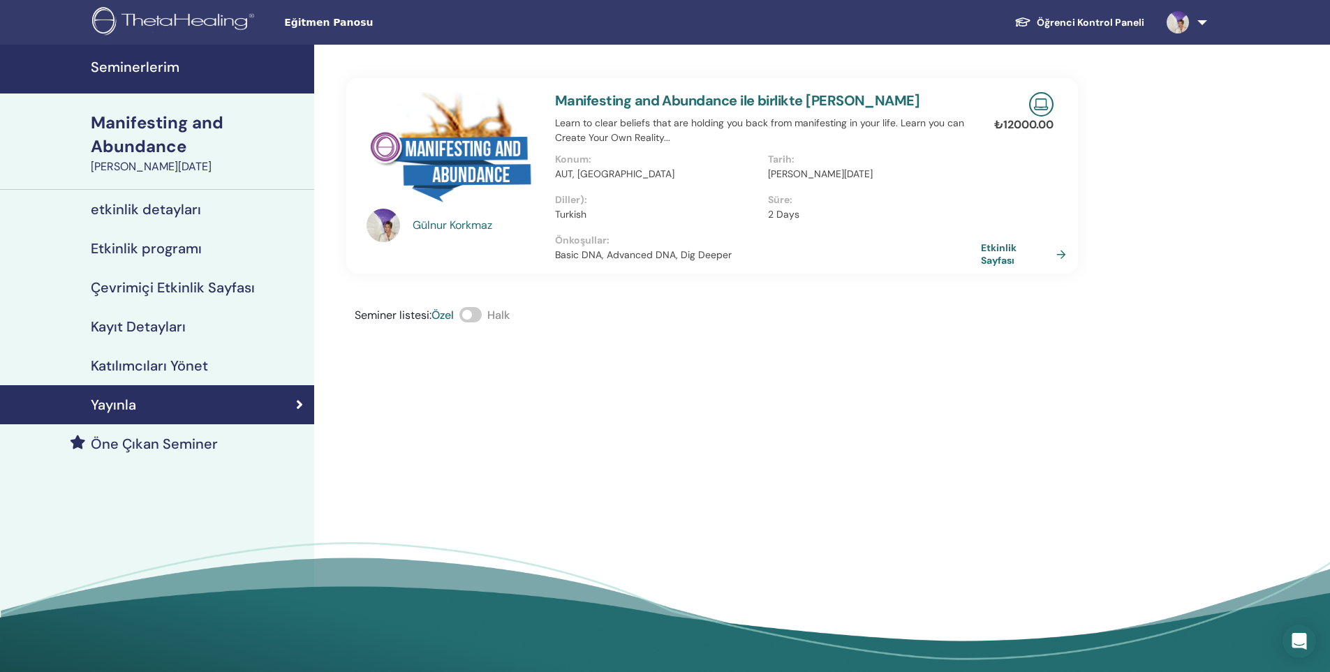
click at [481, 318] on span at bounding box center [470, 314] width 22 height 15
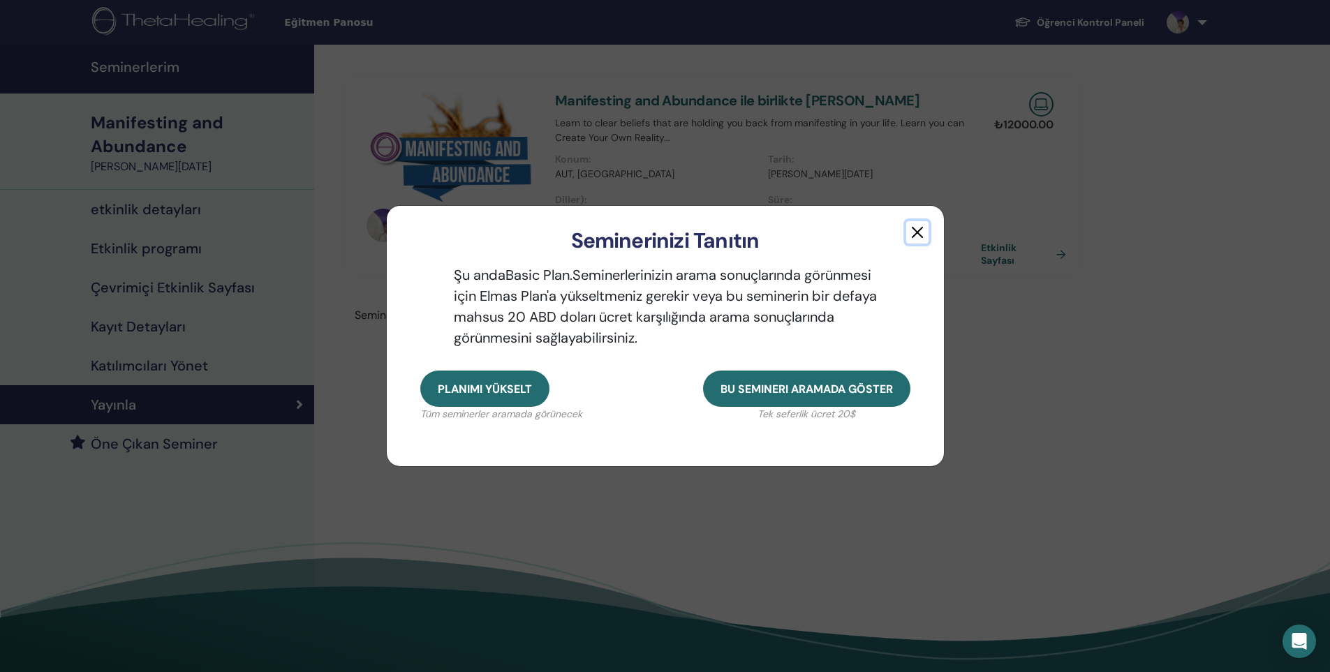
click at [915, 235] on button "button" at bounding box center [917, 232] width 22 height 22
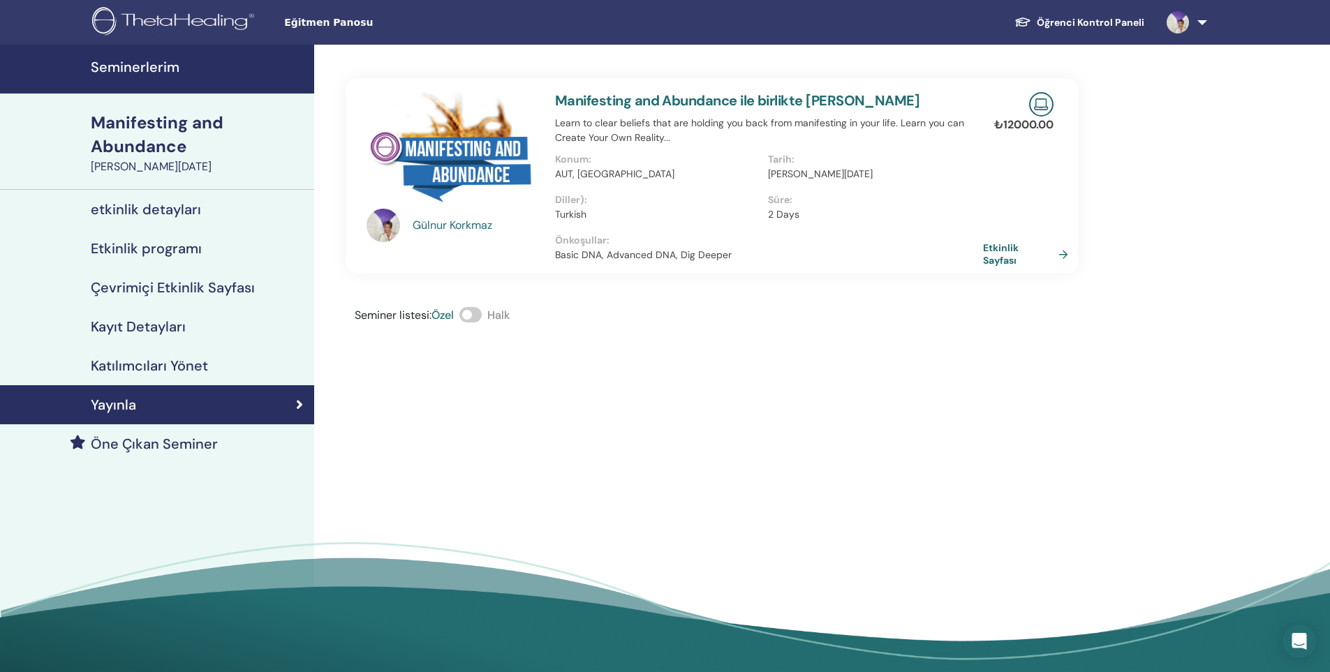
click at [1005, 262] on link "Etkinlik Sayfası" at bounding box center [1028, 254] width 91 height 25
click at [1042, 107] on img at bounding box center [1041, 104] width 24 height 24
click at [1005, 265] on link "Etkinlik Sayfası" at bounding box center [1028, 254] width 91 height 25
click at [136, 224] on link "etkinlik detayları" at bounding box center [157, 209] width 314 height 39
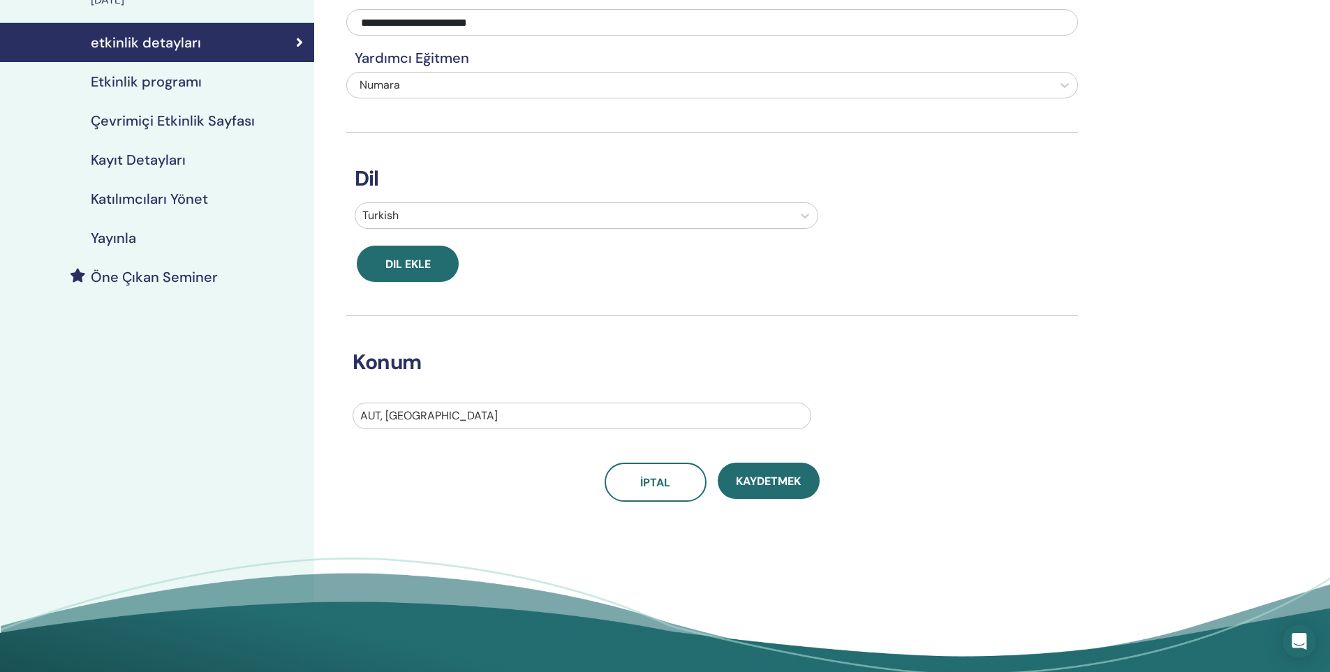
scroll to position [209, 0]
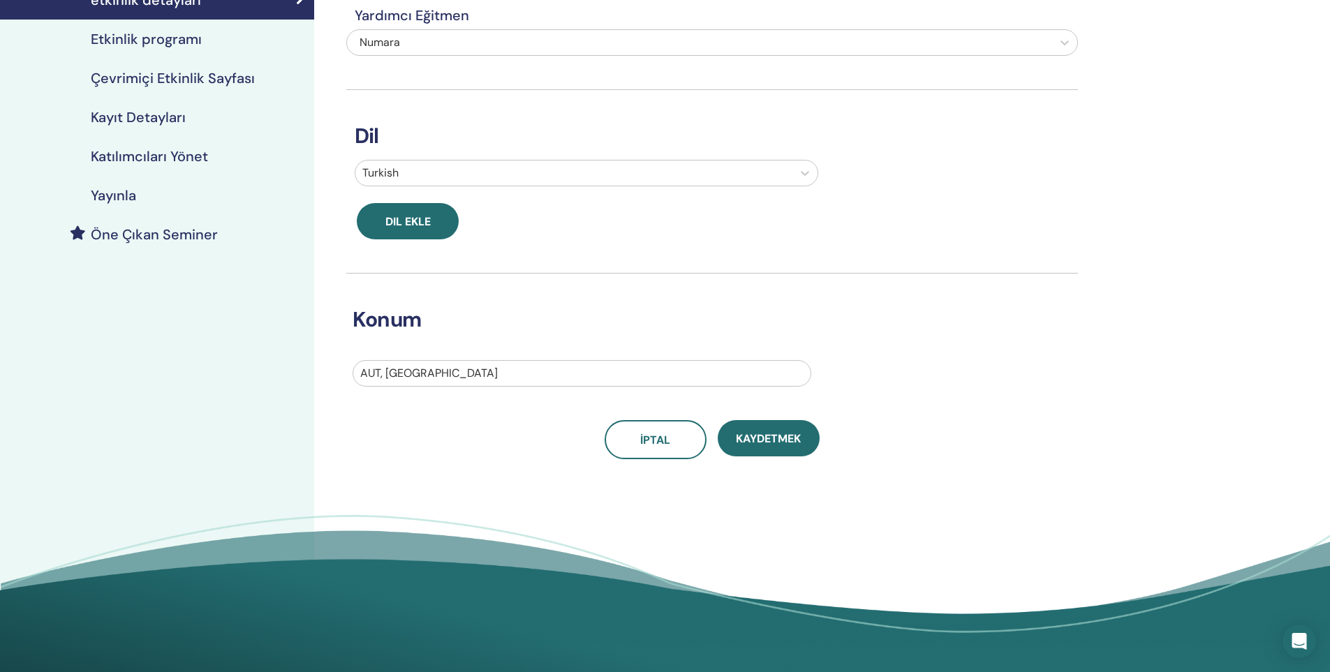
click at [144, 75] on h4 "Çevrimiçi Etkinlik Sayfası" at bounding box center [173, 78] width 164 height 17
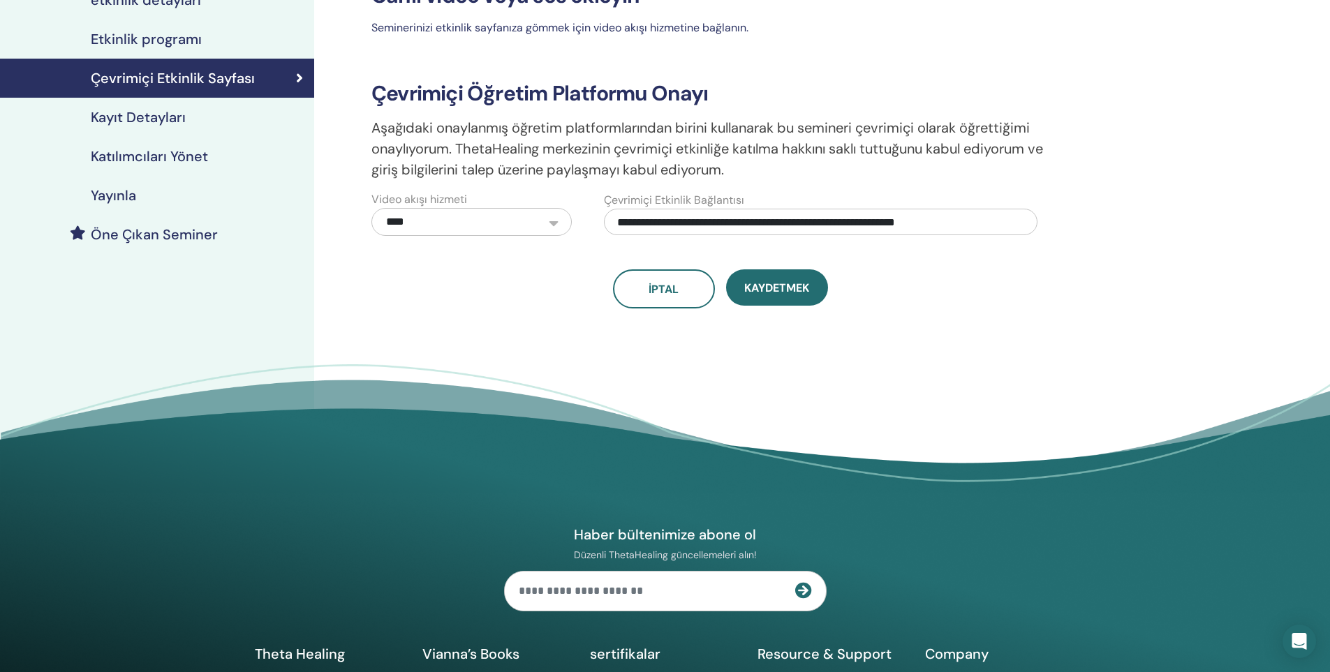
click at [141, 48] on link "Etkinlik programı" at bounding box center [157, 39] width 314 height 39
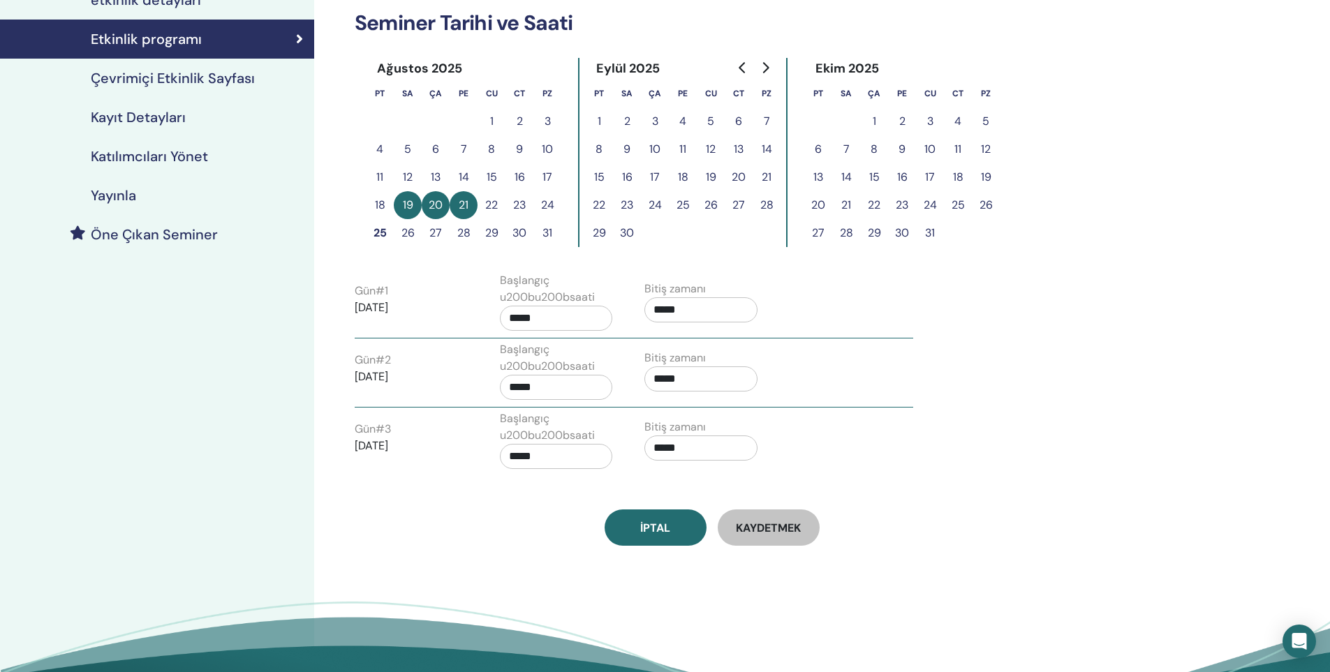
click at [147, 161] on h4 "Katılımcıları Yönet" at bounding box center [149, 156] width 117 height 17
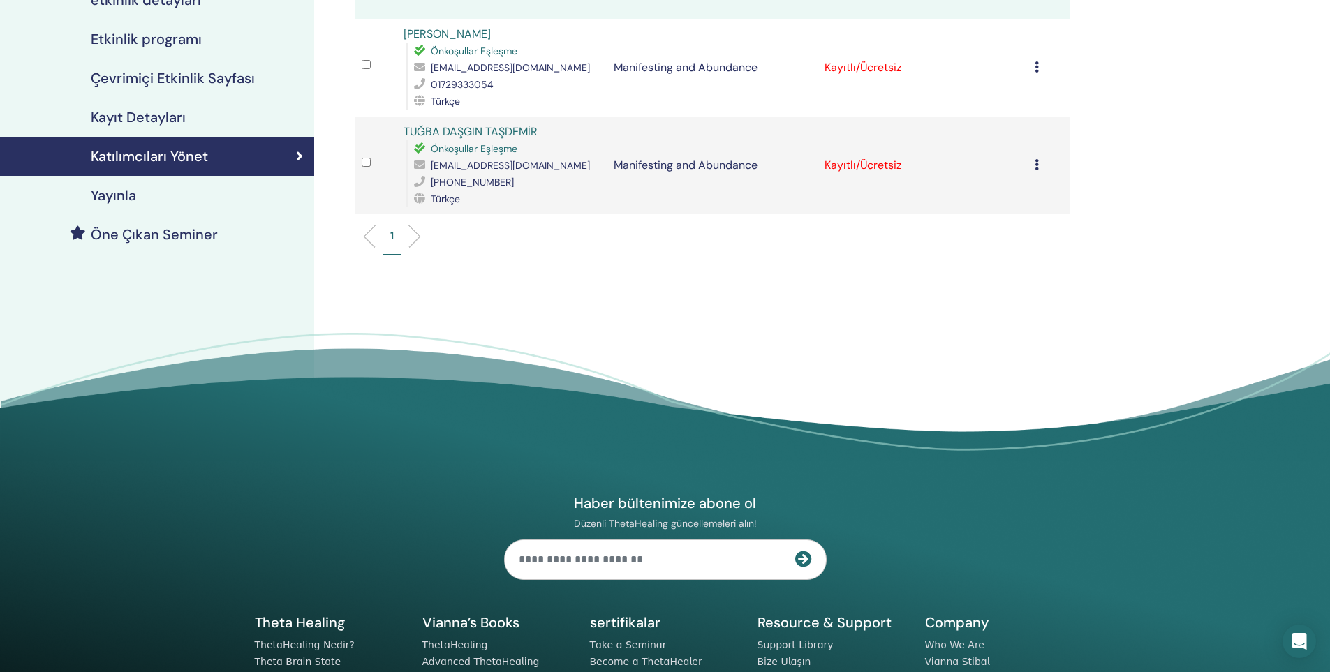
click at [137, 195] on div "Yayınla" at bounding box center [157, 195] width 292 height 17
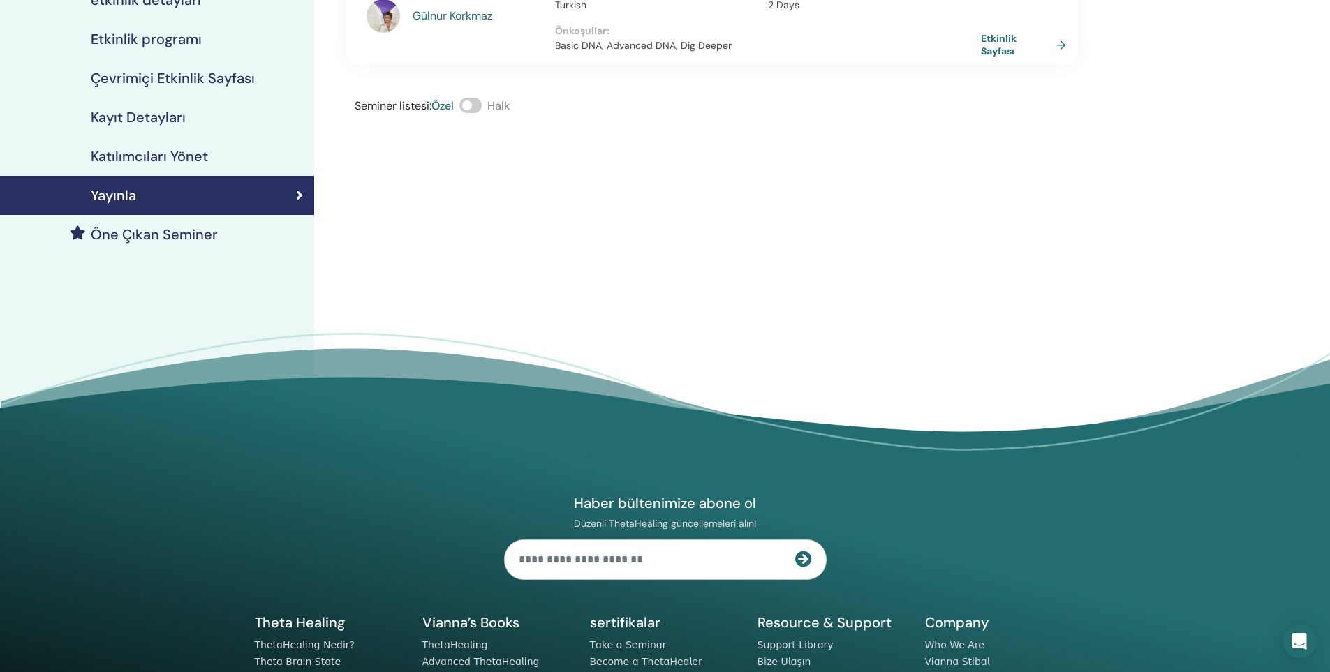
click at [137, 156] on h4 "Katılımcıları Yönet" at bounding box center [149, 156] width 117 height 17
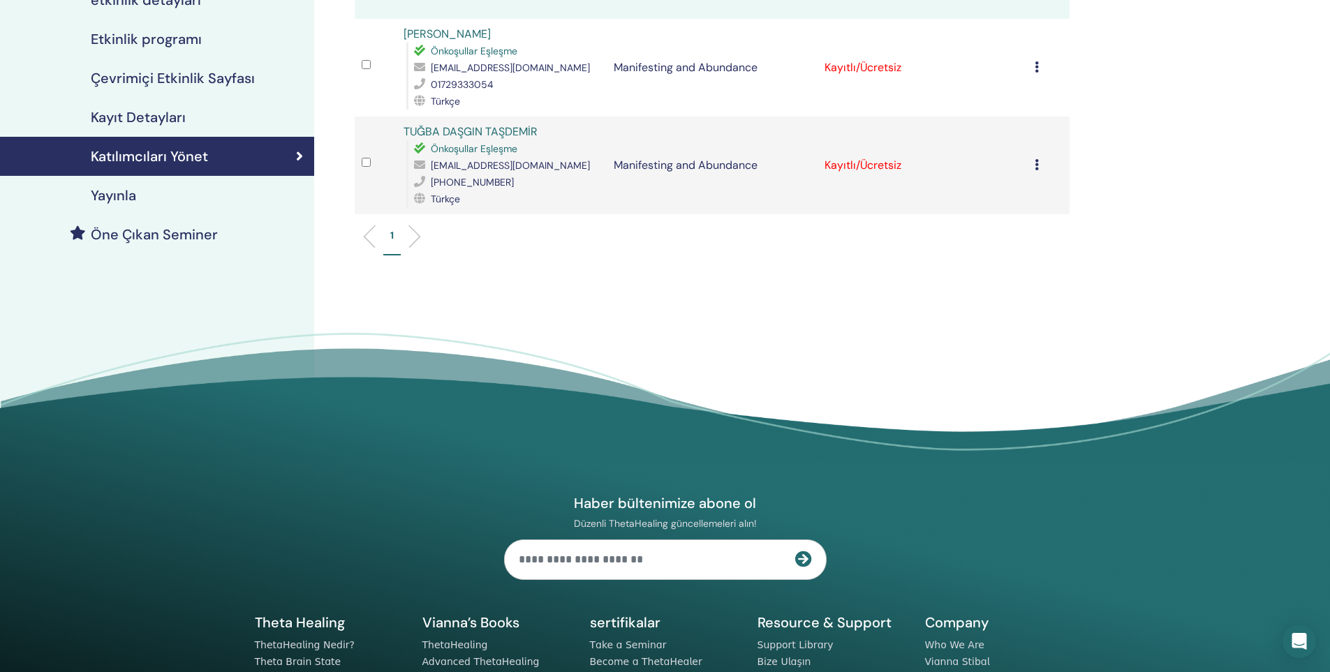
click at [1035, 66] on icon at bounding box center [1037, 66] width 4 height 11
click at [1035, 209] on link "Sertifikayı İndir" at bounding box center [1002, 210] width 77 height 15
